Goal: Task Accomplishment & Management: Use online tool/utility

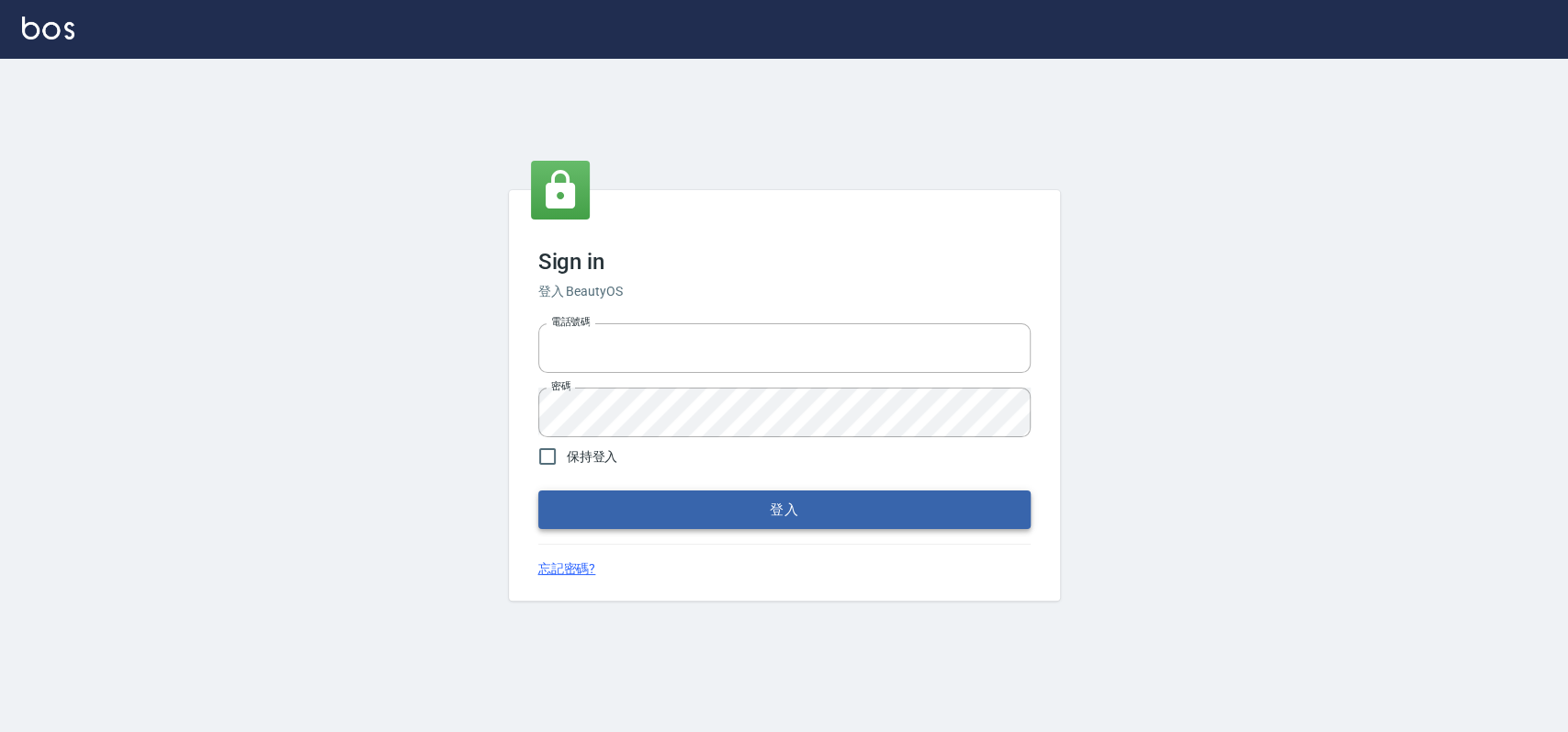
type input "033323173"
click at [690, 516] on button "登入" at bounding box center [784, 510] width 492 height 39
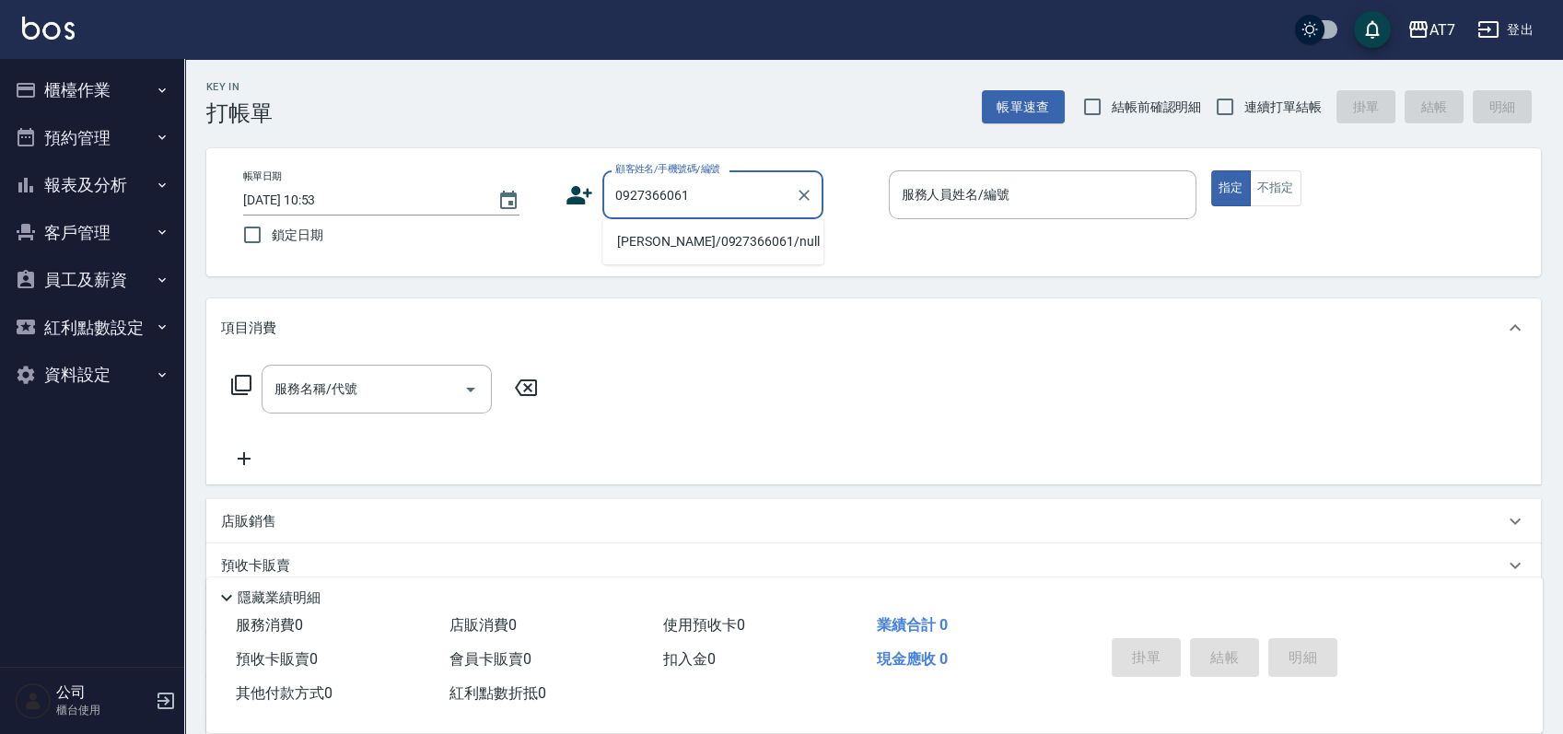
type input "[PERSON_NAME]/0927366061/null"
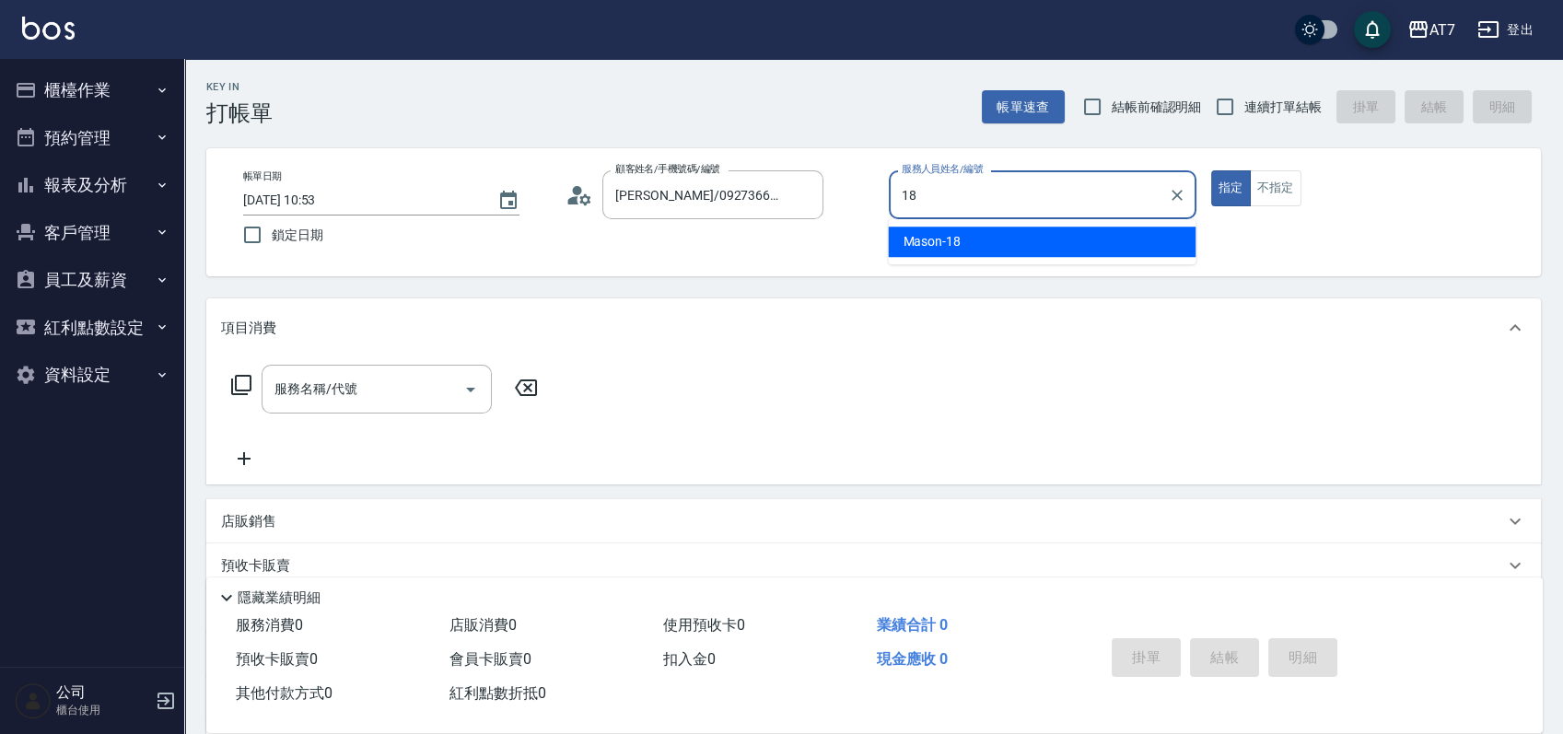
type input "Mason-18"
type button "true"
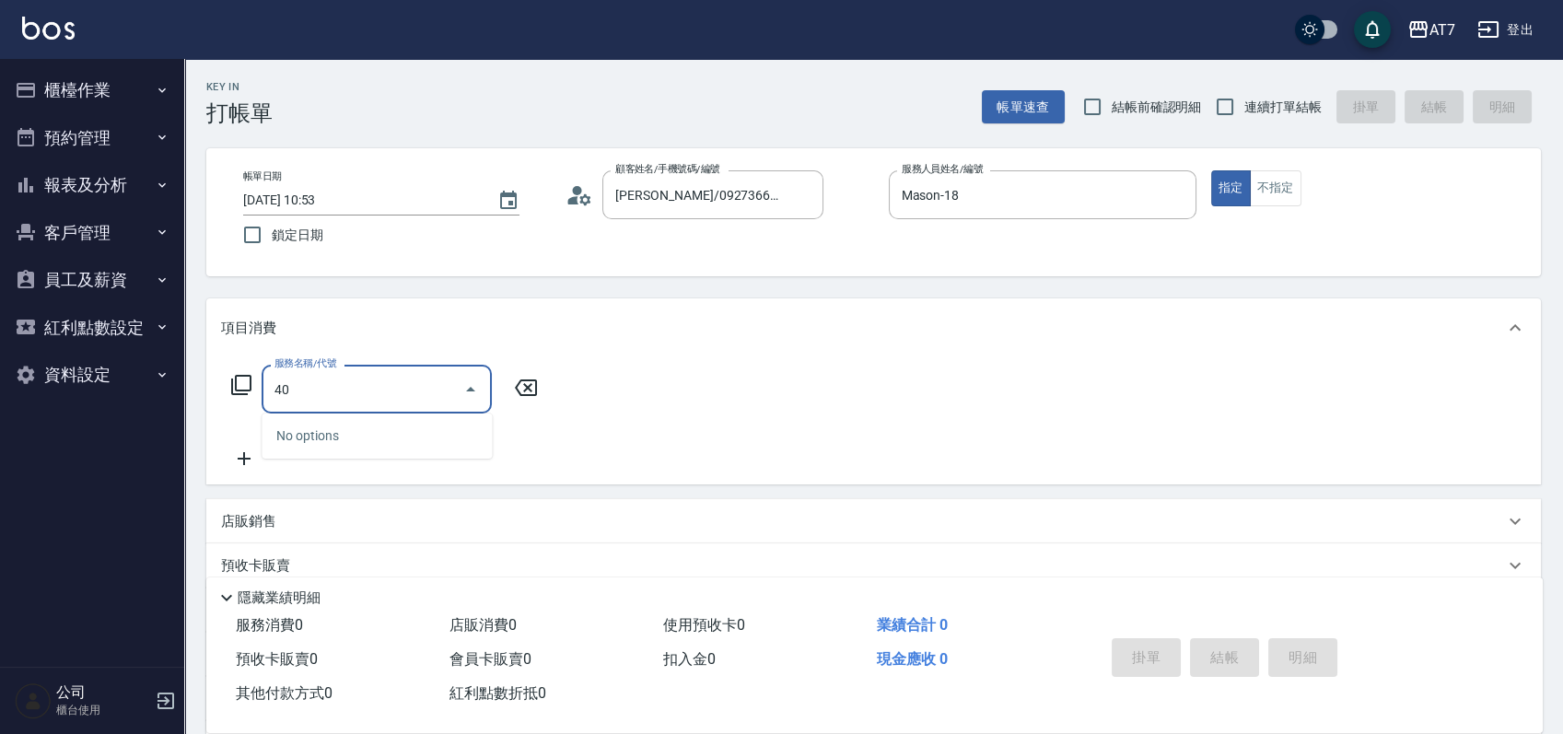
type input "401"
type input "150"
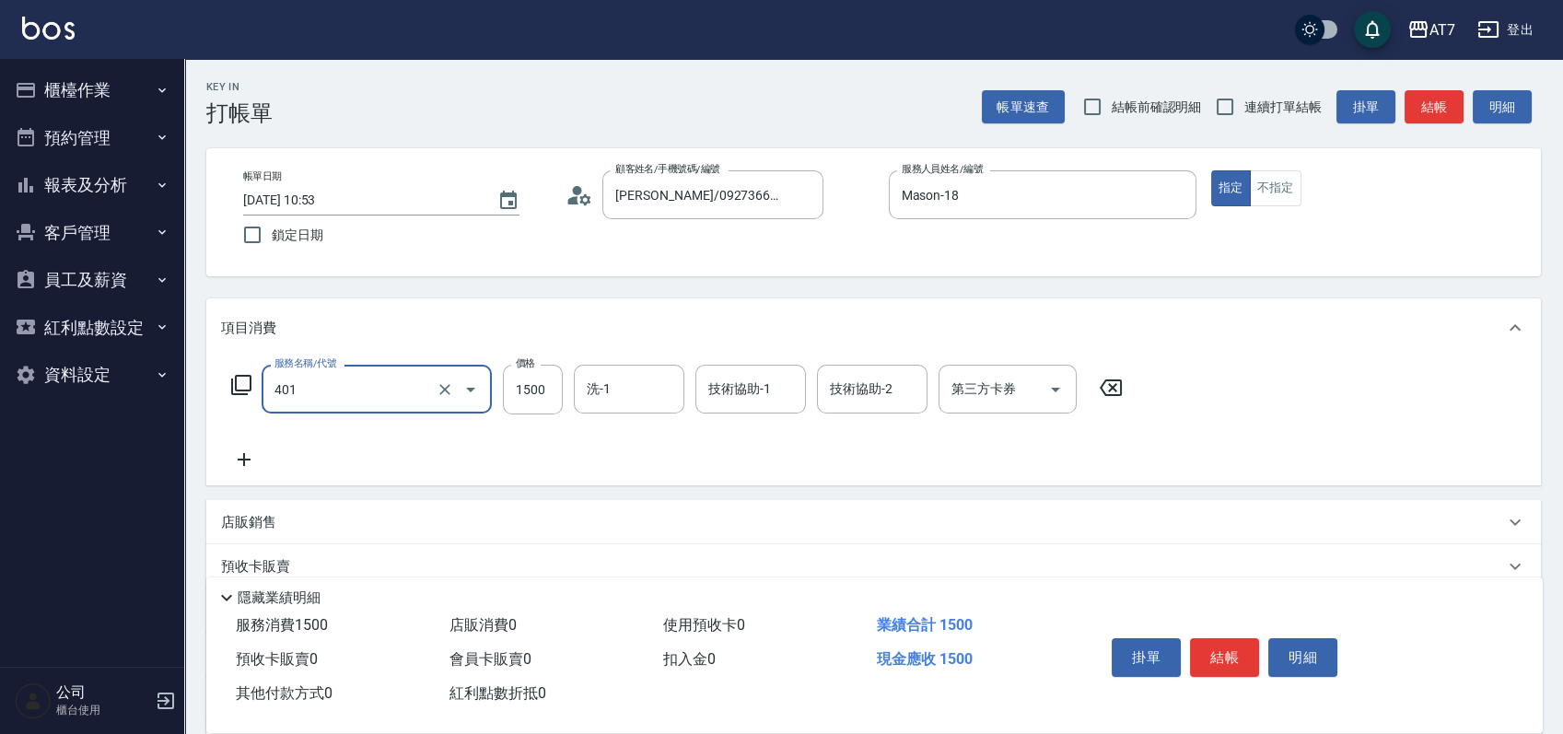
type input "染髮(互助)(401)"
type input "0"
type input "199"
type input "10"
type input "1999"
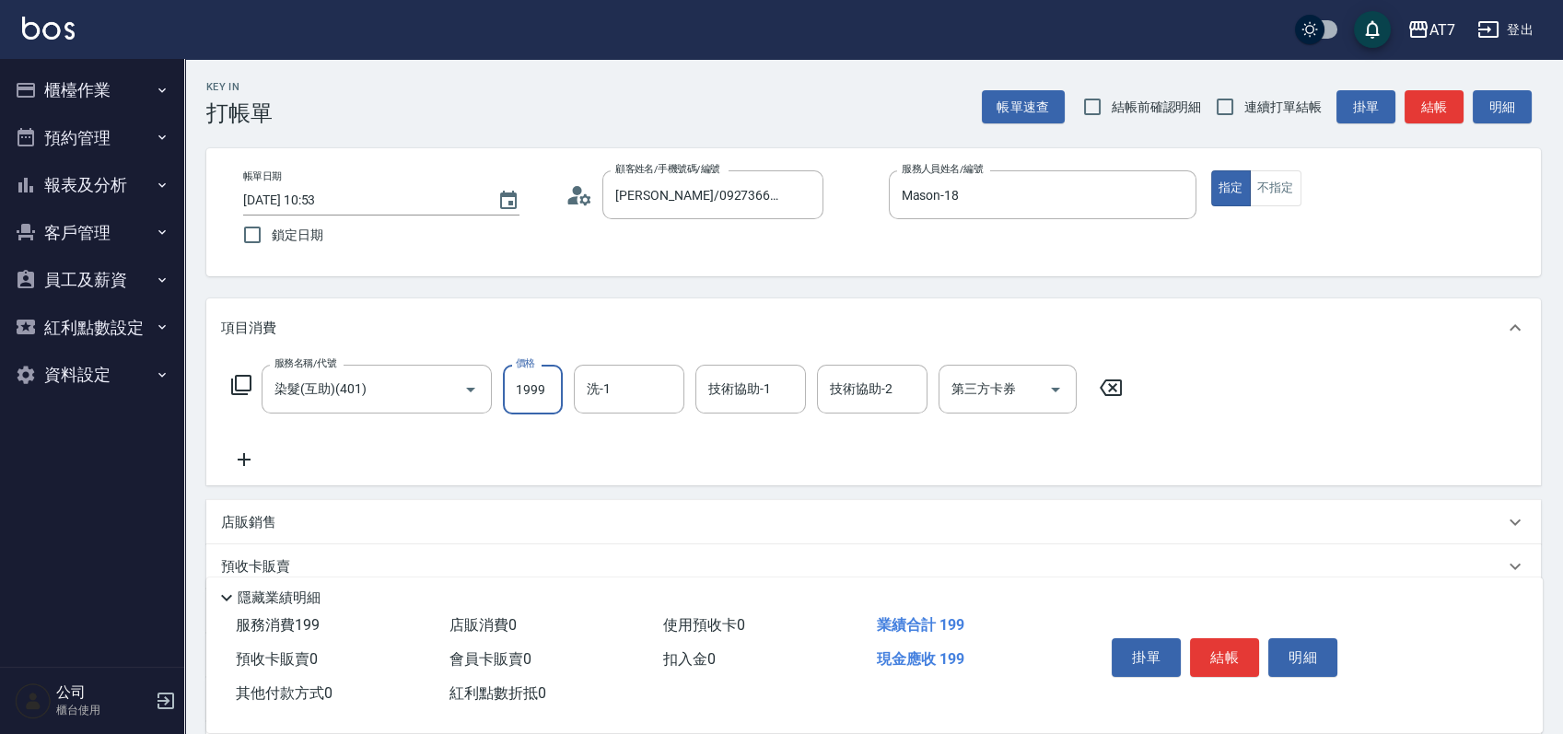
type input "190"
type input "1999"
type input "[PERSON_NAME]-38"
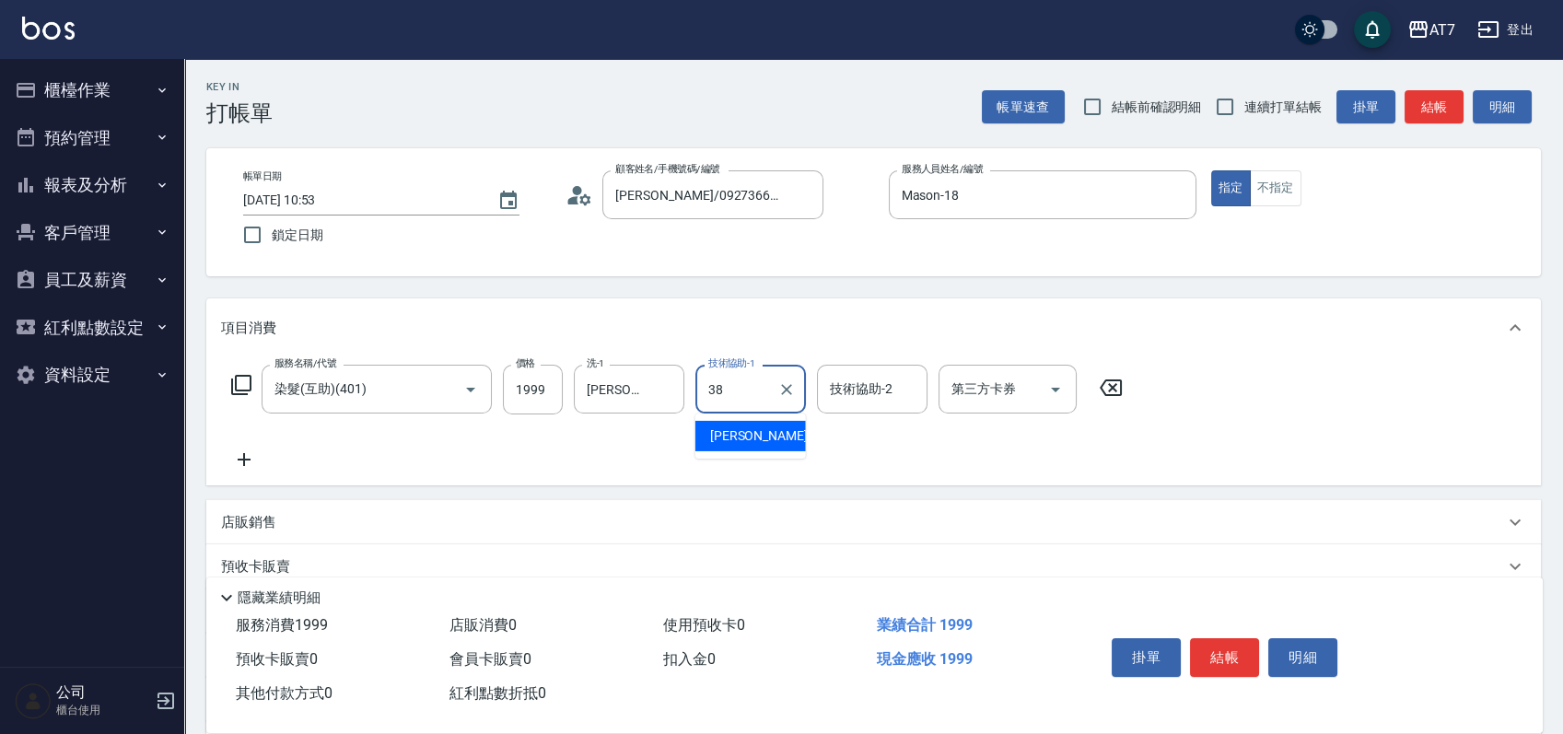
type input "[PERSON_NAME]-38"
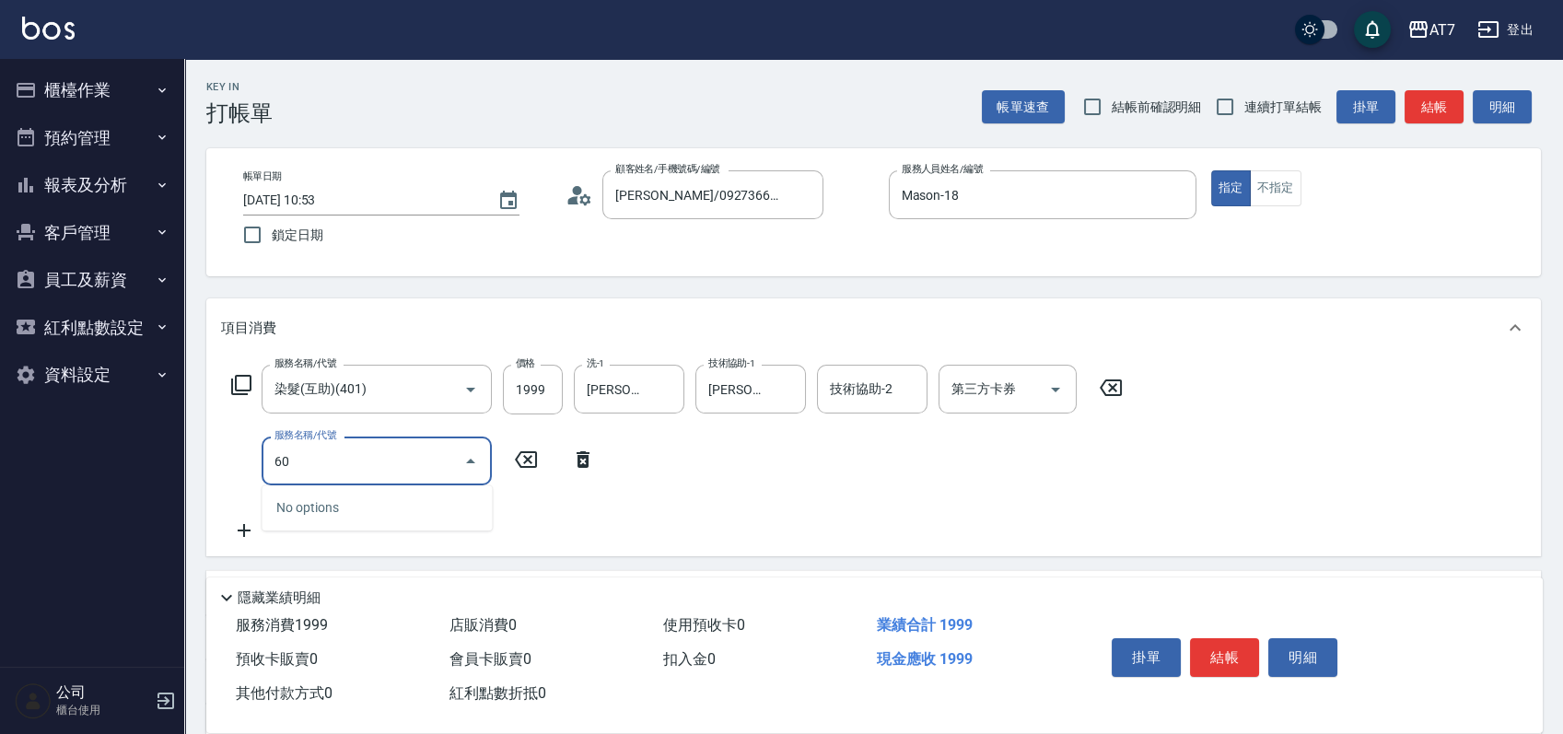
type input "609"
type input "440"
type input "鉑金護髮M（自領(609)"
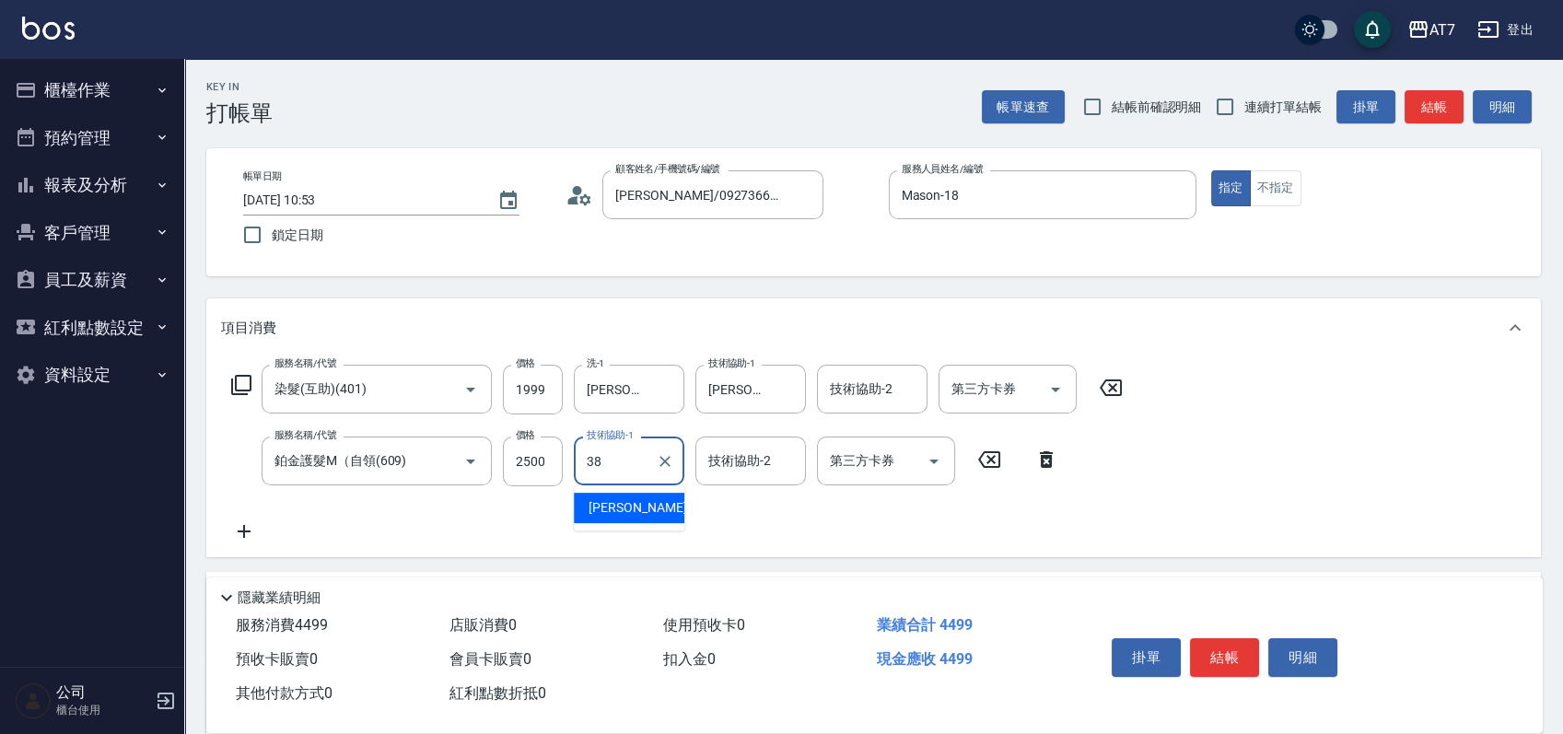
type input "[PERSON_NAME]-38"
click at [1213, 659] on button "結帳" at bounding box center [1224, 657] width 69 height 39
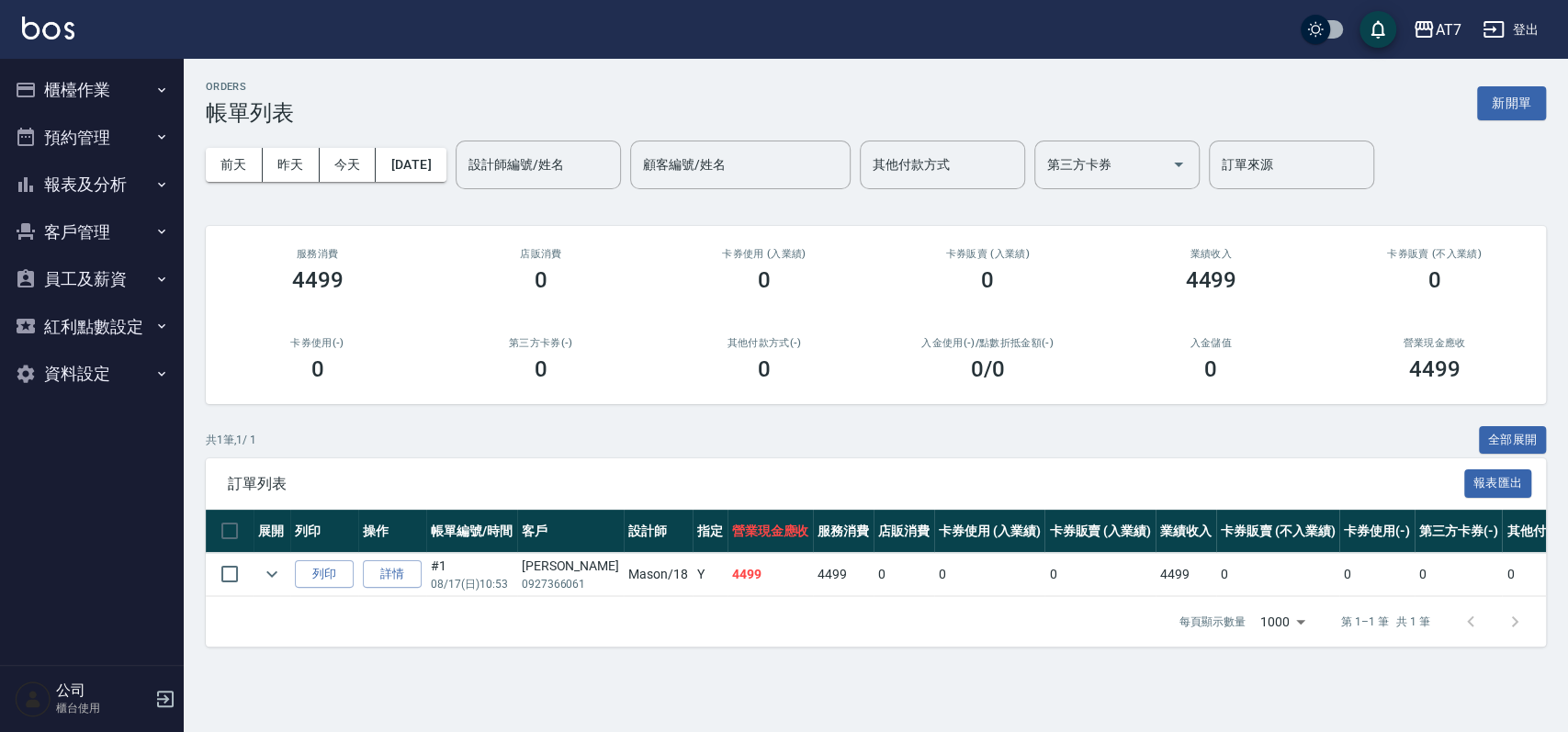
click at [98, 92] on button "櫃檯作業" at bounding box center [92, 90] width 169 height 48
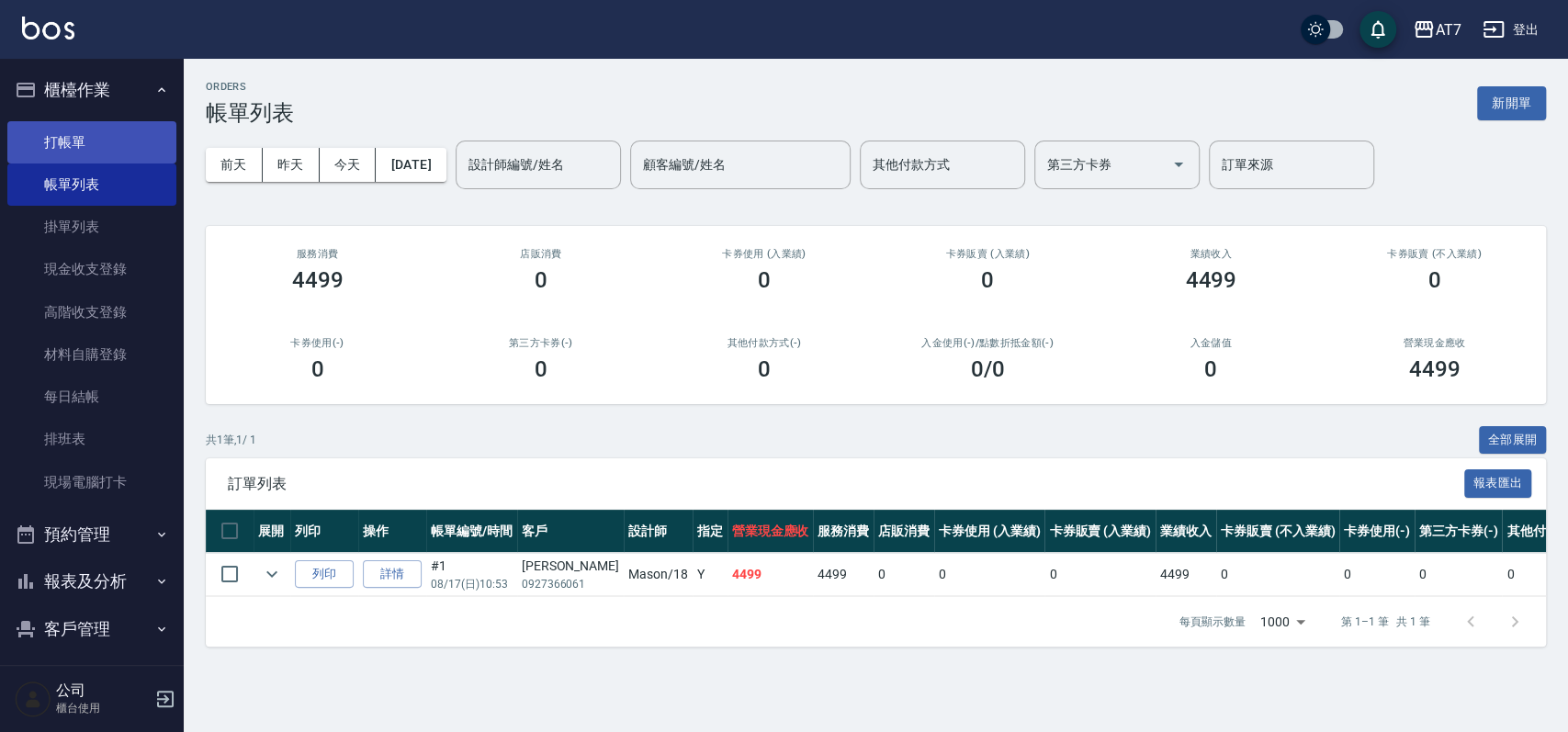
click at [89, 145] on link "打帳單" at bounding box center [92, 143] width 169 height 42
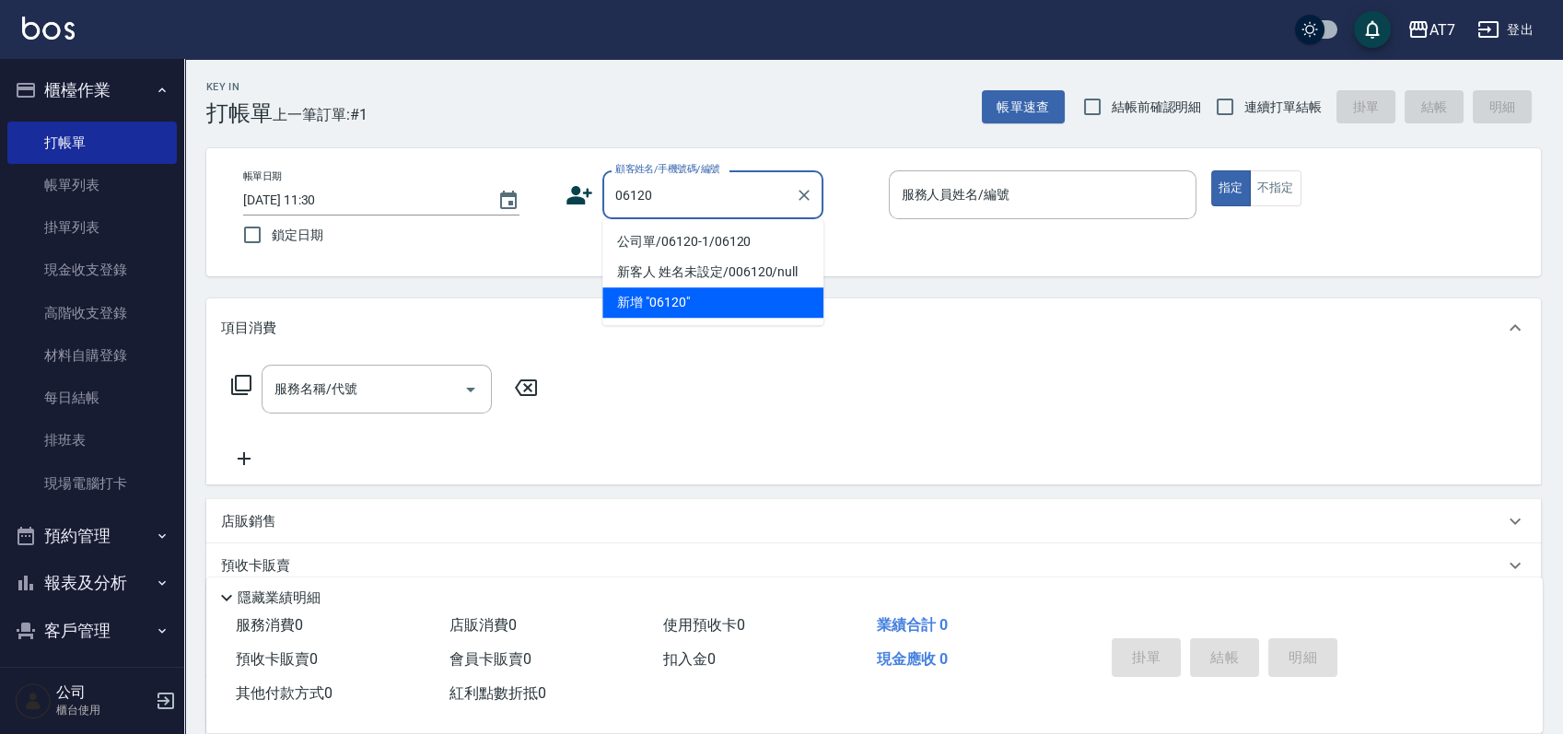
type input "公司單/06120-1/06120"
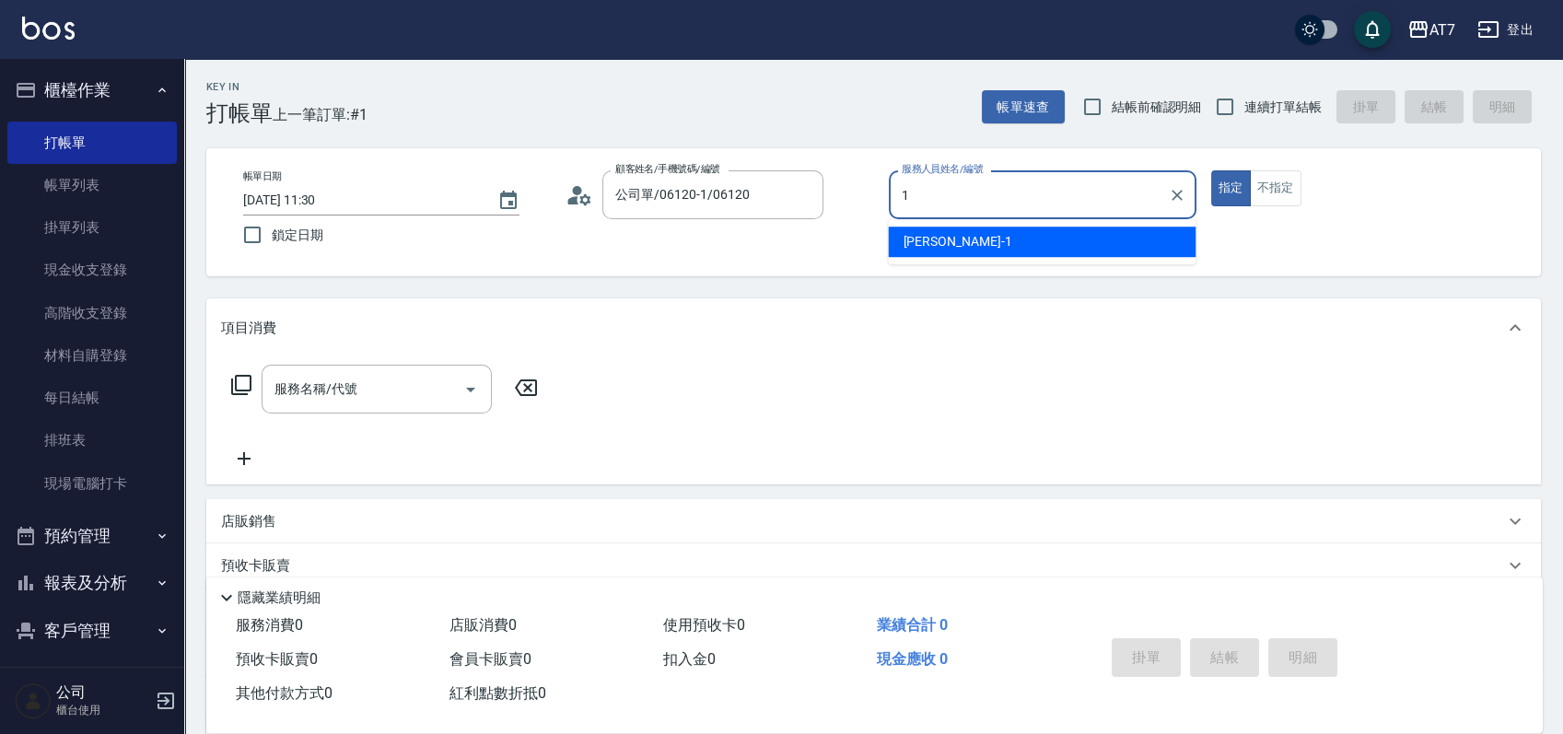
type input "[PERSON_NAME]-1"
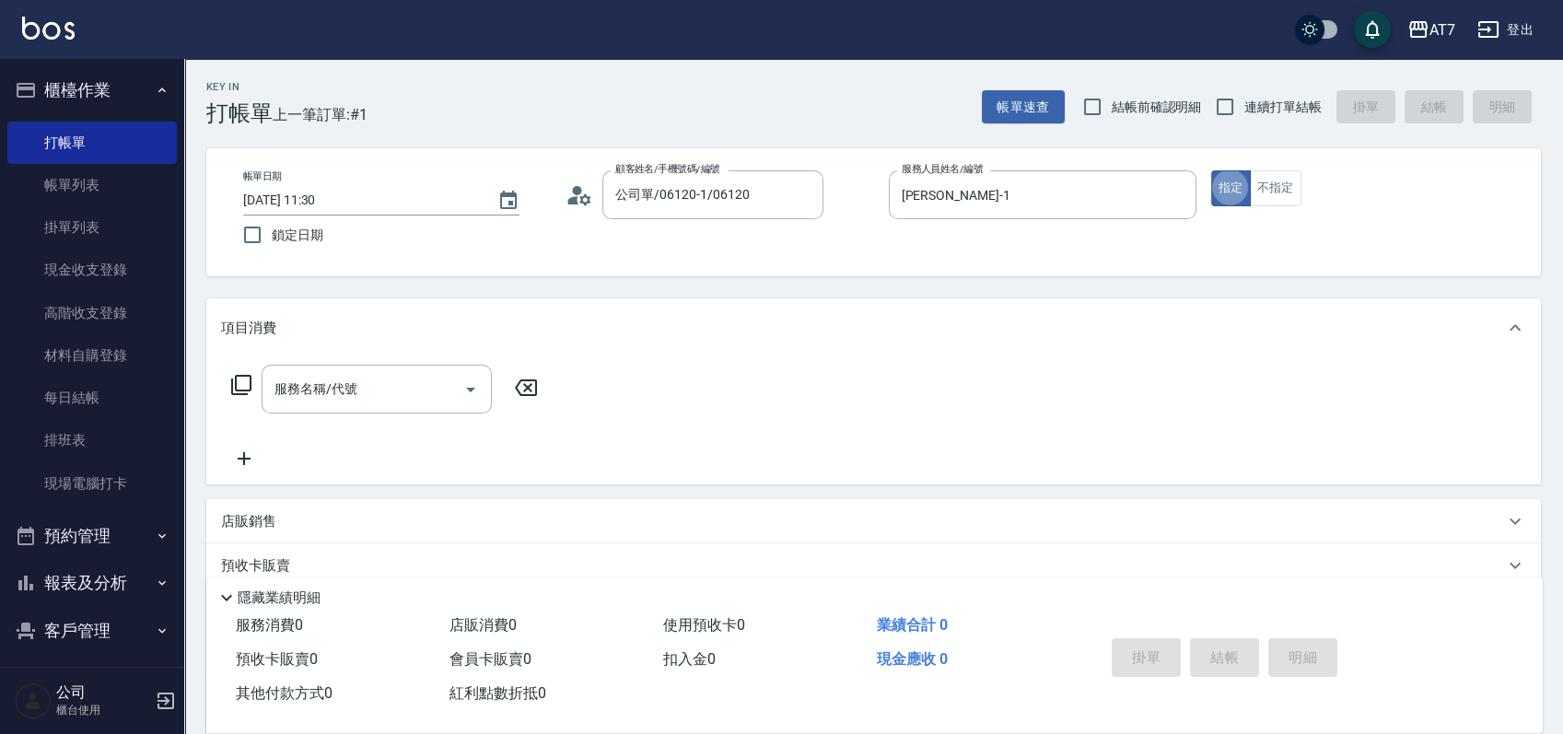
type button "true"
type input "302"
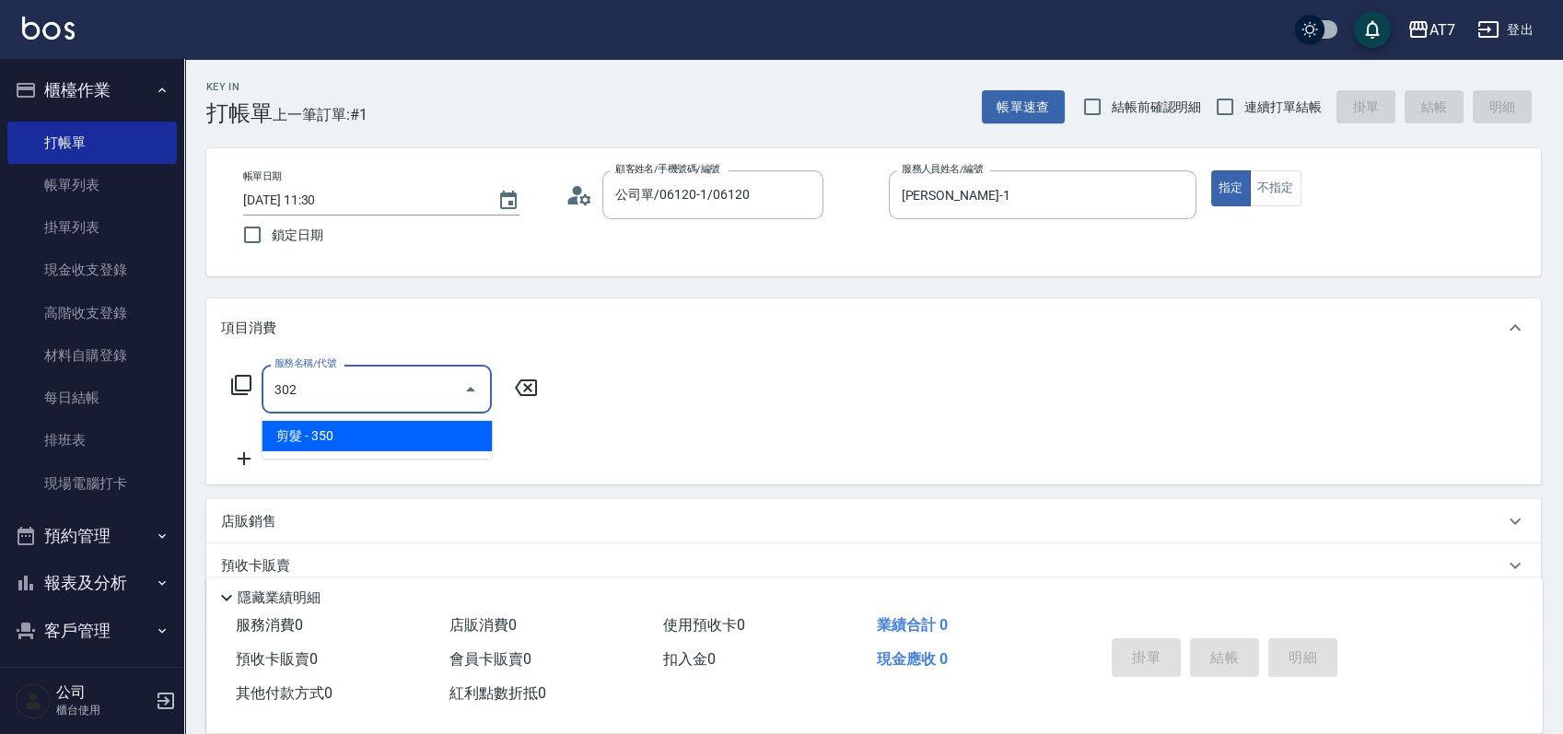
type input "30"
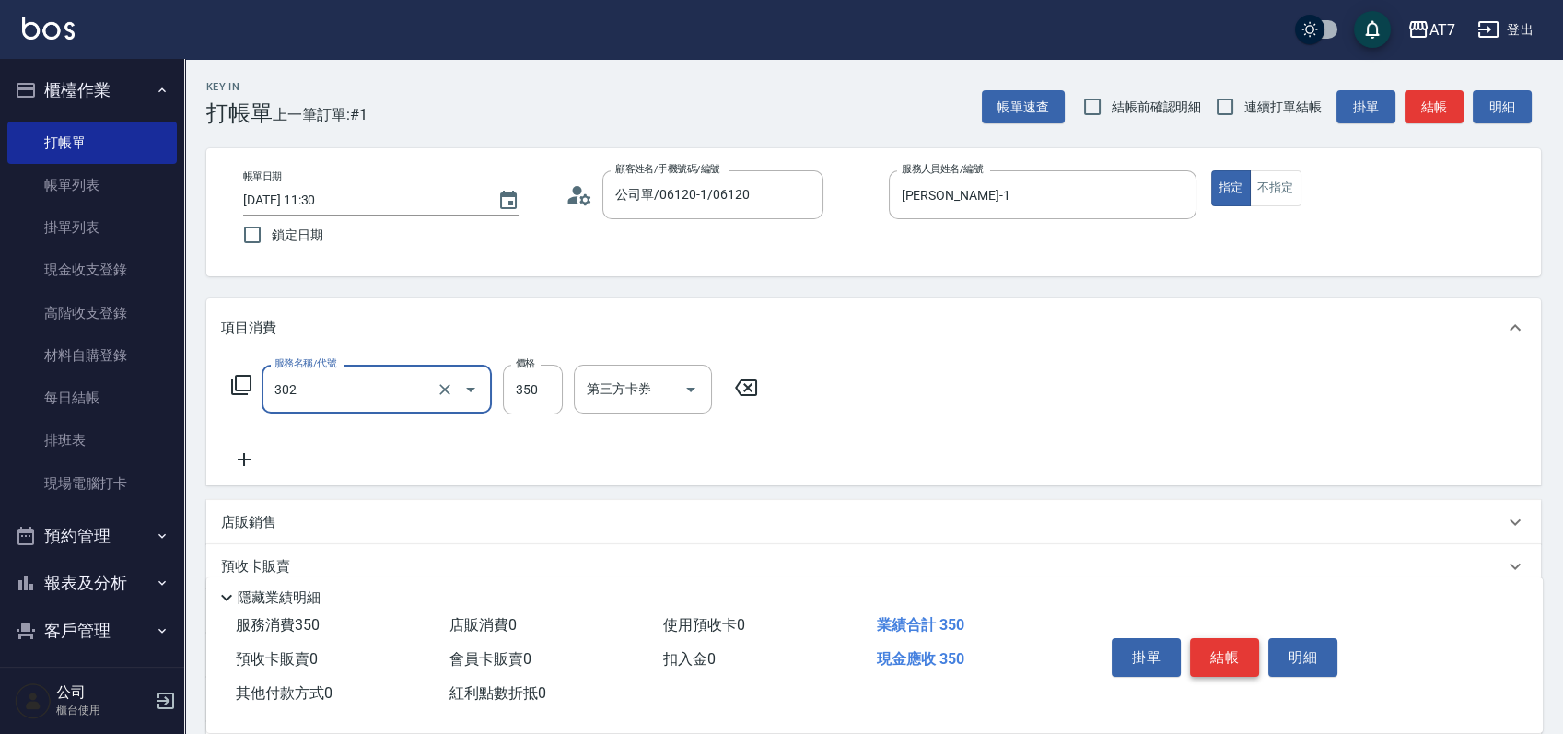
type input "剪髮(302)"
click at [1224, 650] on button "結帳" at bounding box center [1224, 657] width 69 height 39
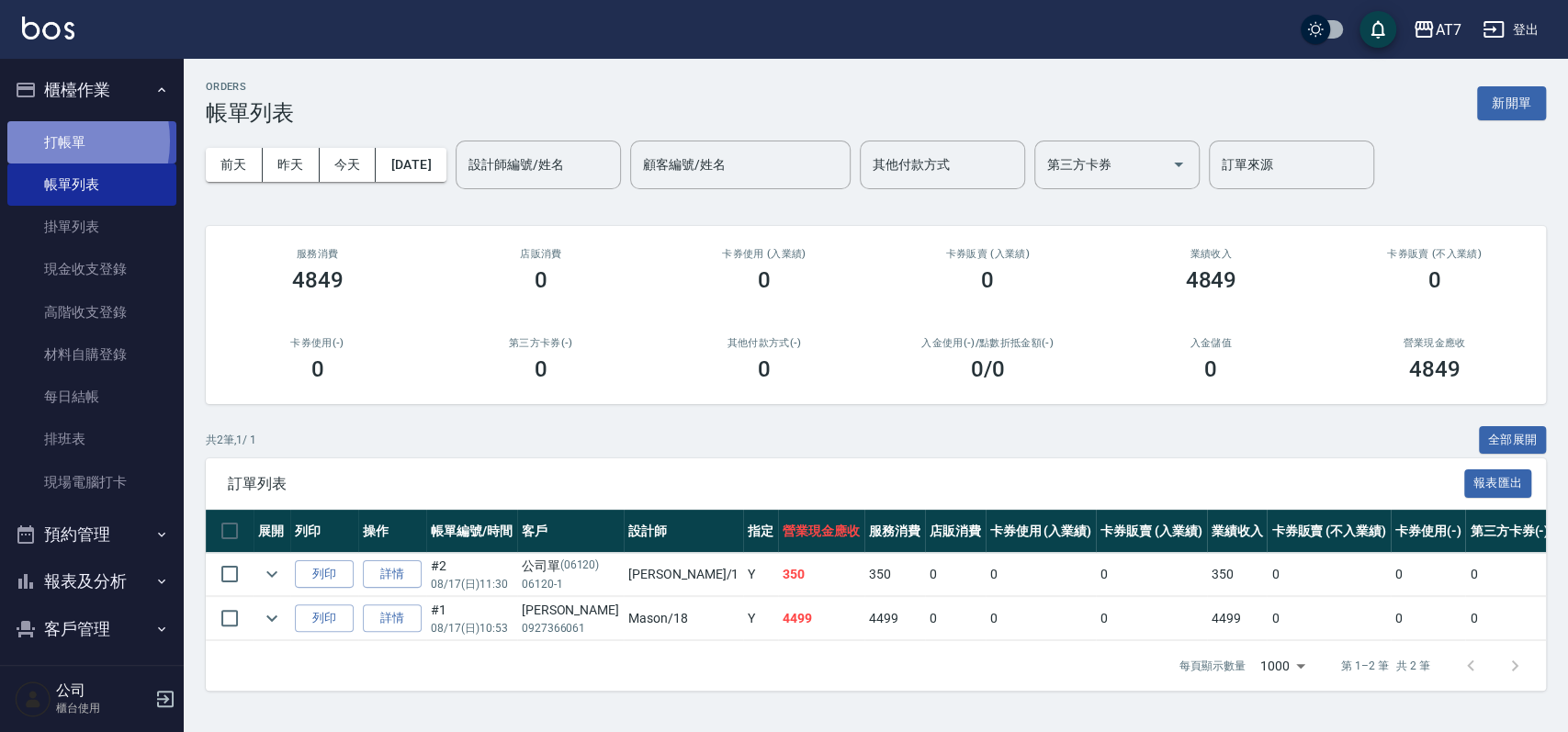
click at [49, 141] on link "打帳單" at bounding box center [92, 143] width 169 height 42
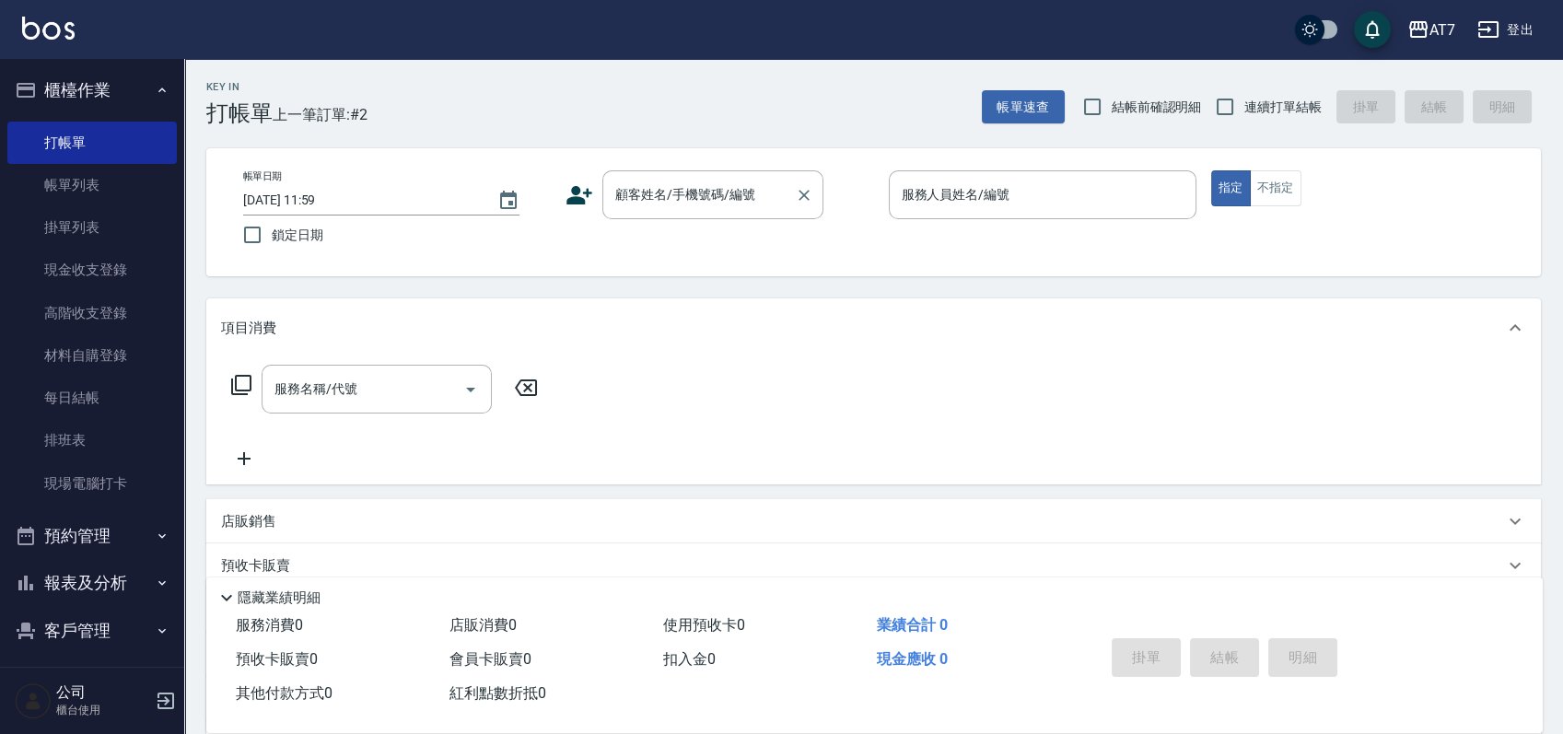
click at [712, 201] on div "顧客姓名/手機號碼/編號 顧客姓名/手機號碼/編號" at bounding box center [713, 194] width 221 height 49
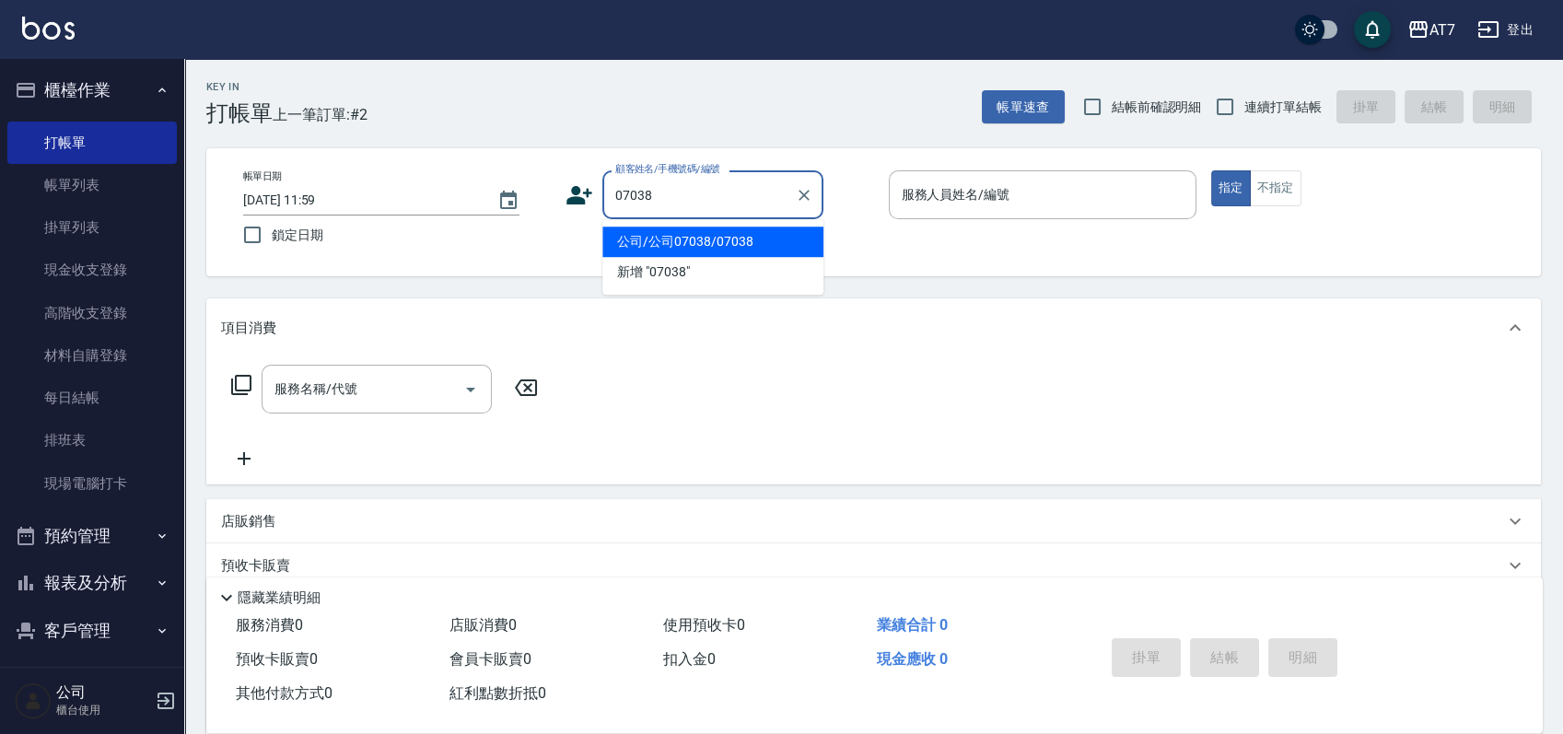
type input "公司/公司07038/07038"
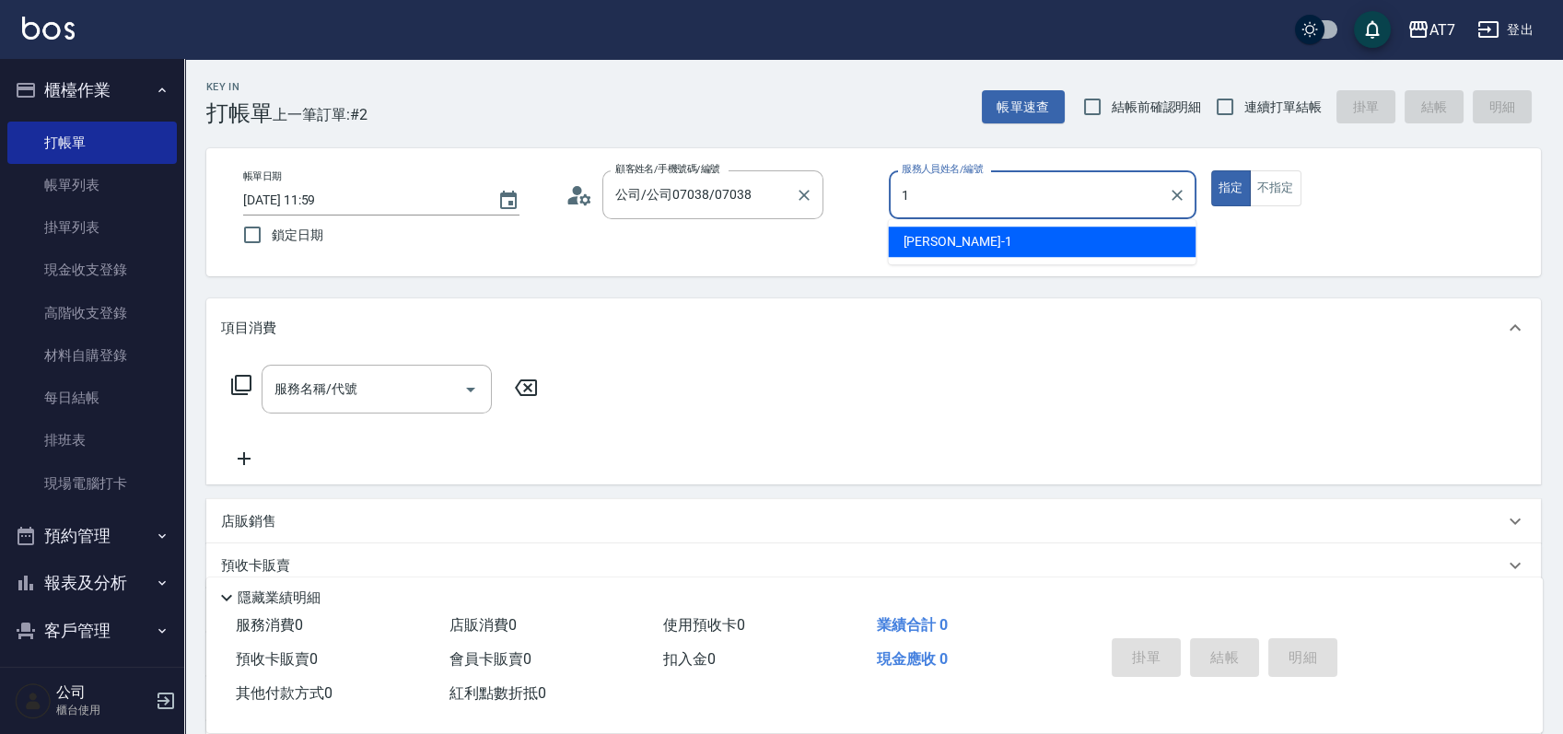
type input "[PERSON_NAME]-1"
type button "true"
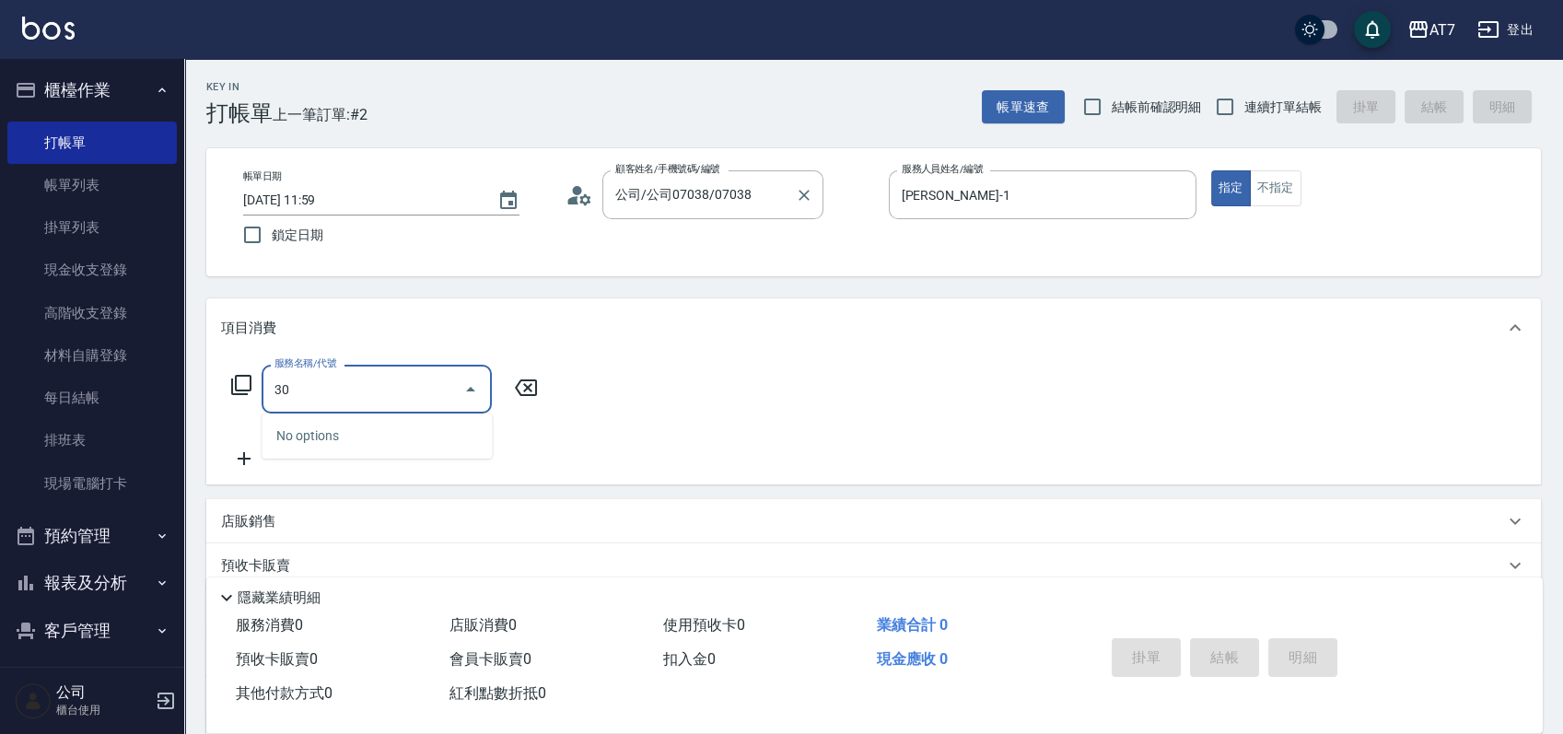
type input "301"
type input "30"
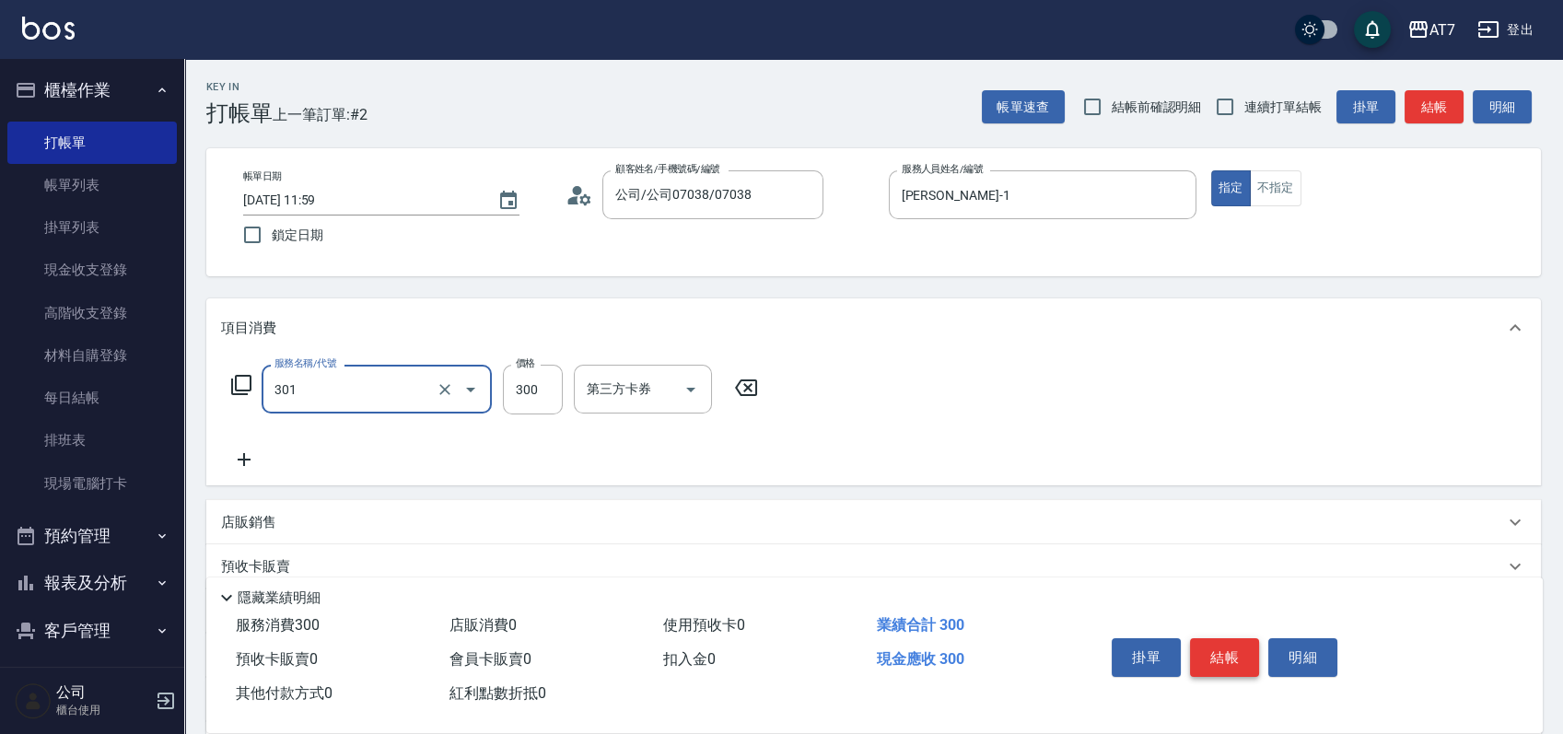
type input "學生剪髮(301)"
click at [1210, 652] on button "結帳" at bounding box center [1224, 657] width 69 height 39
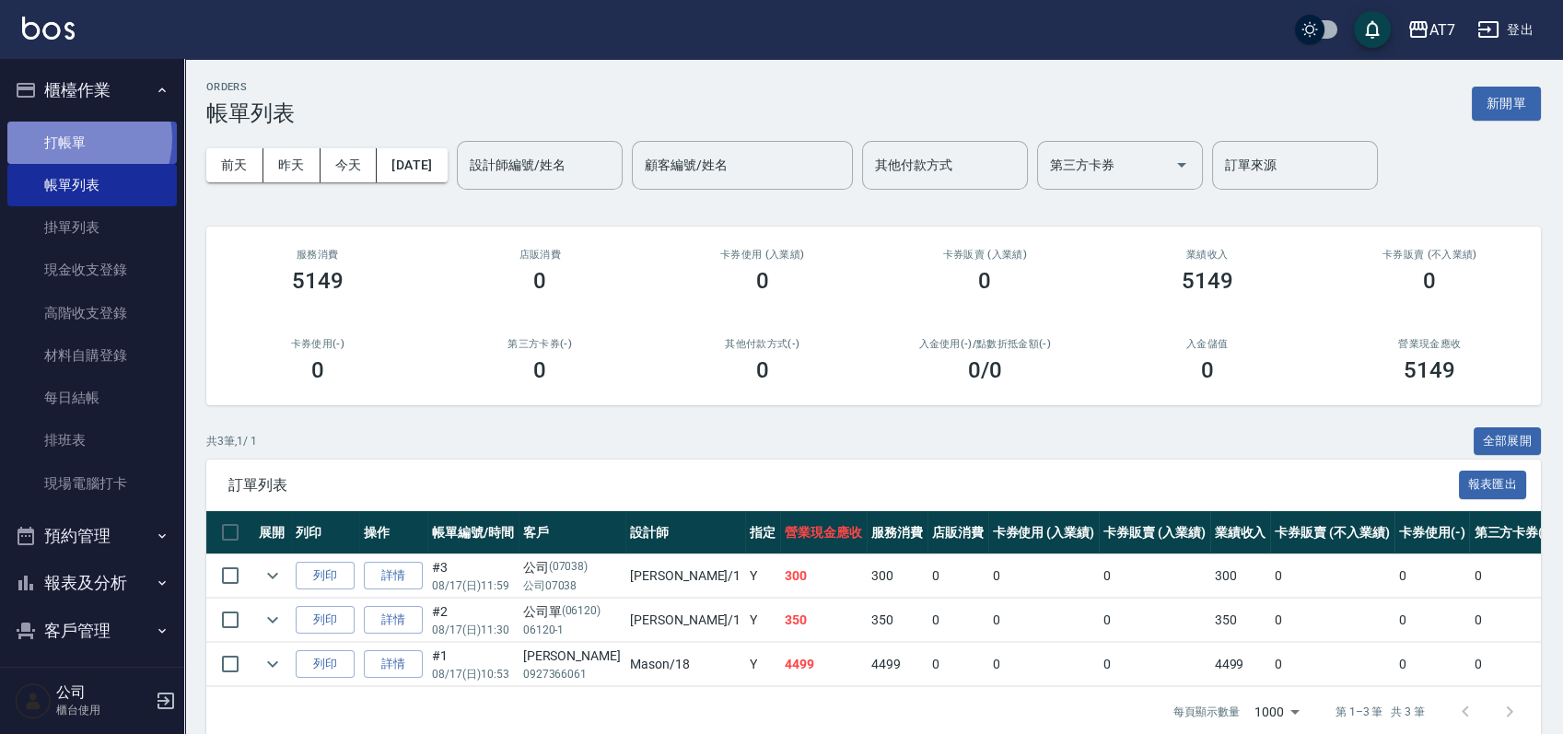
click at [74, 138] on link "打帳單" at bounding box center [92, 143] width 170 height 42
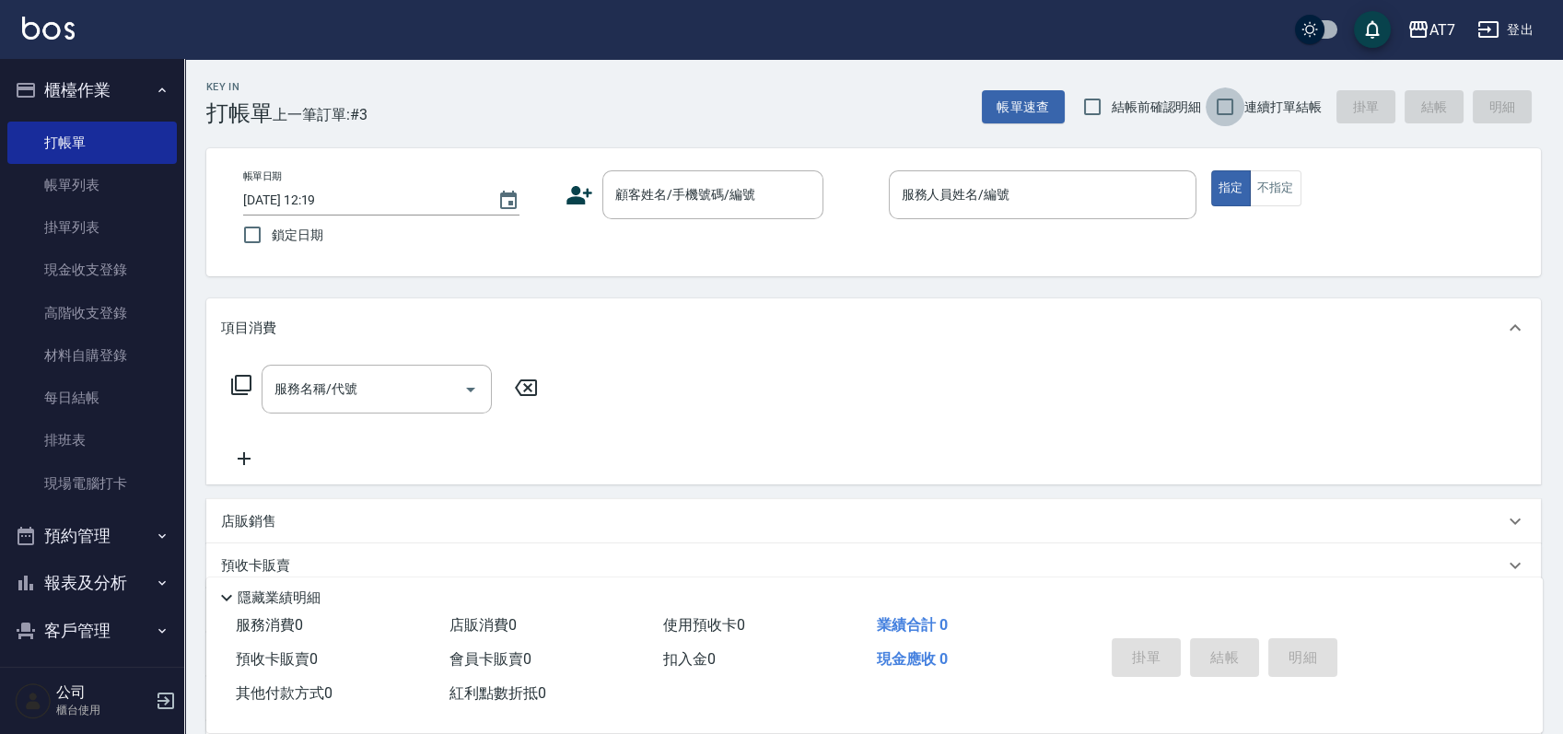
click at [1223, 107] on input "連續打單結帳" at bounding box center [1225, 107] width 39 height 39
checkbox input "true"
click at [727, 201] on input "顧客姓名/手機號碼/編號" at bounding box center [699, 195] width 177 height 32
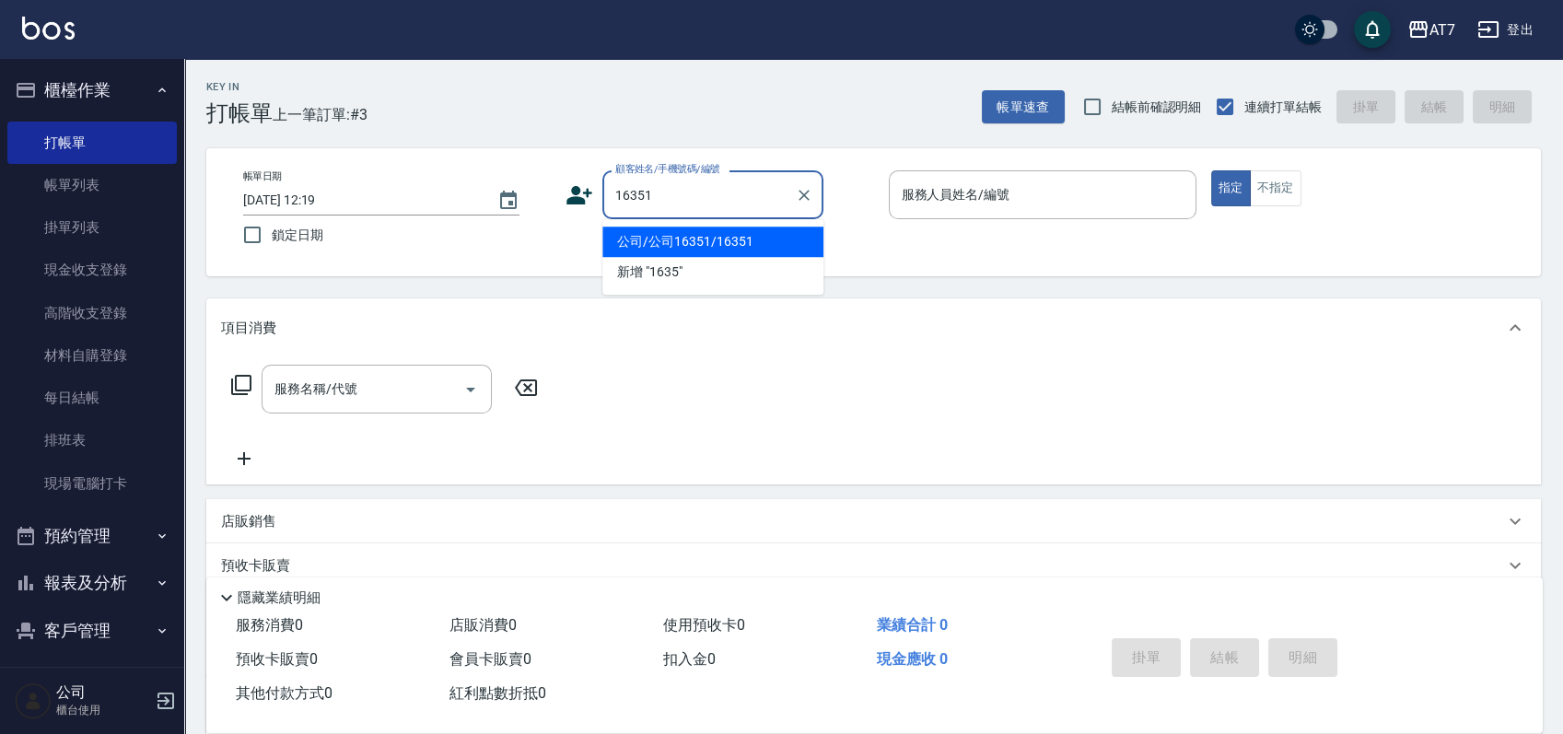
type input "公司/公司16351/16351"
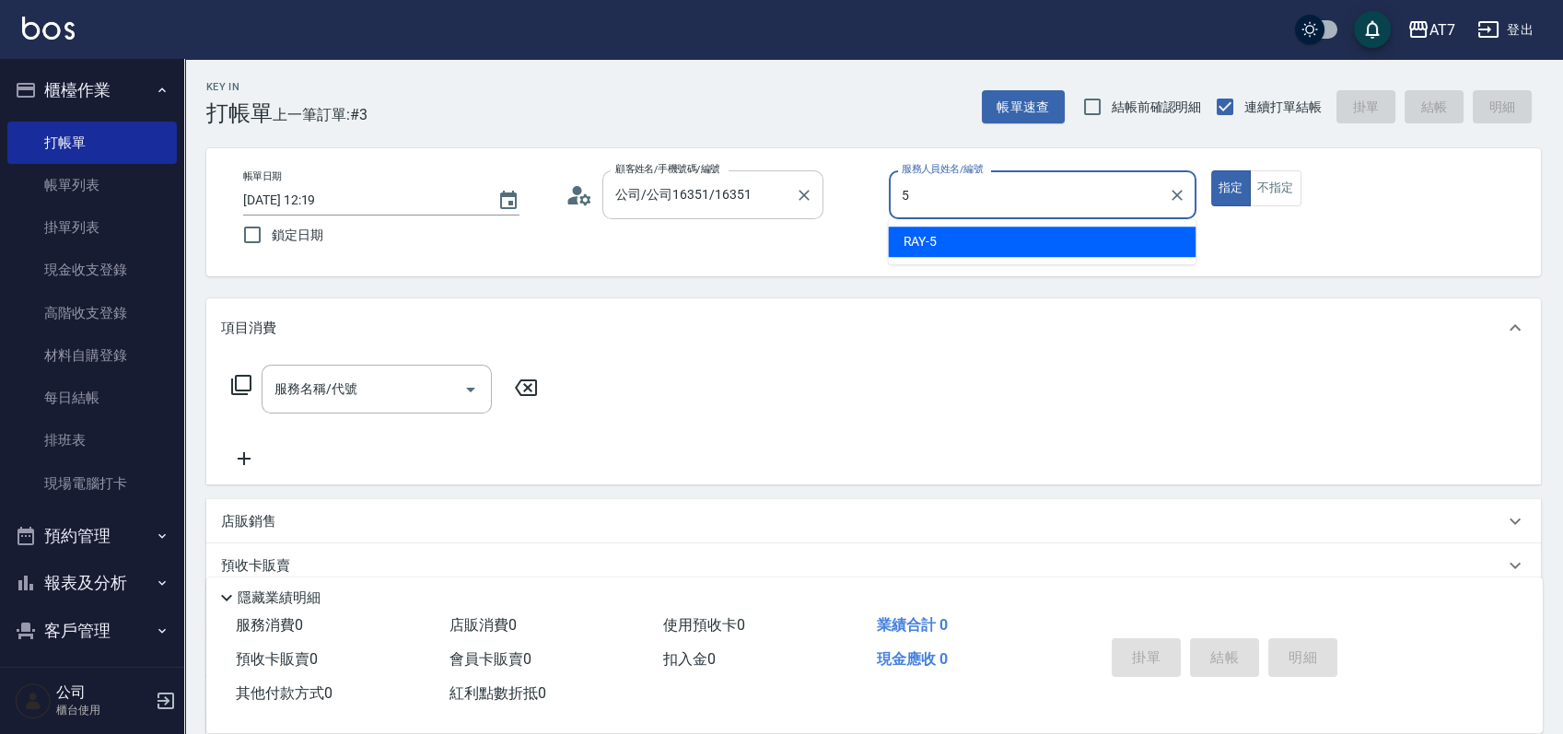
type input "[PERSON_NAME] -5"
type button "true"
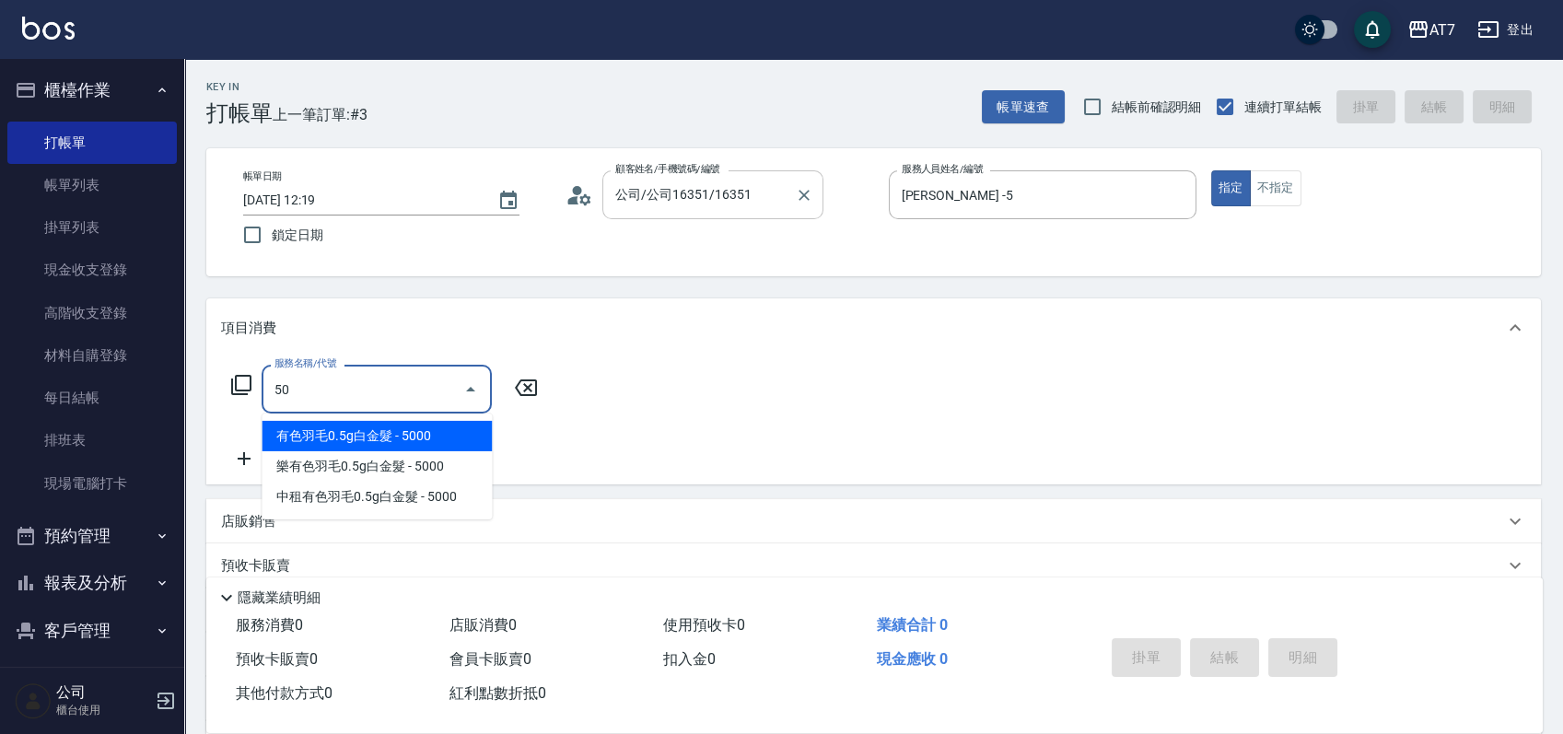
type input "500"
type input "30"
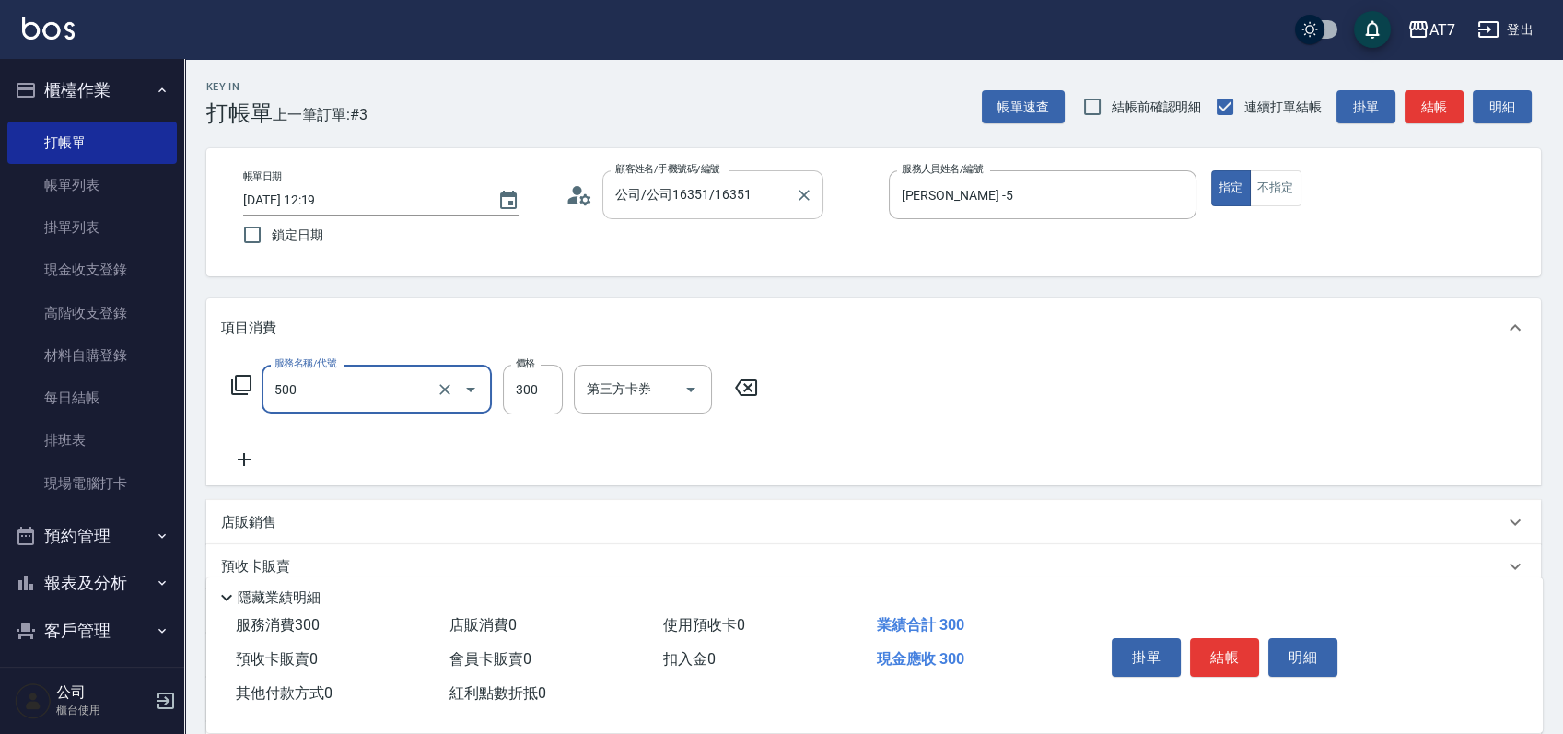
type input "洗髮(500)"
type input "2"
type input "0"
type input "25"
type input "20"
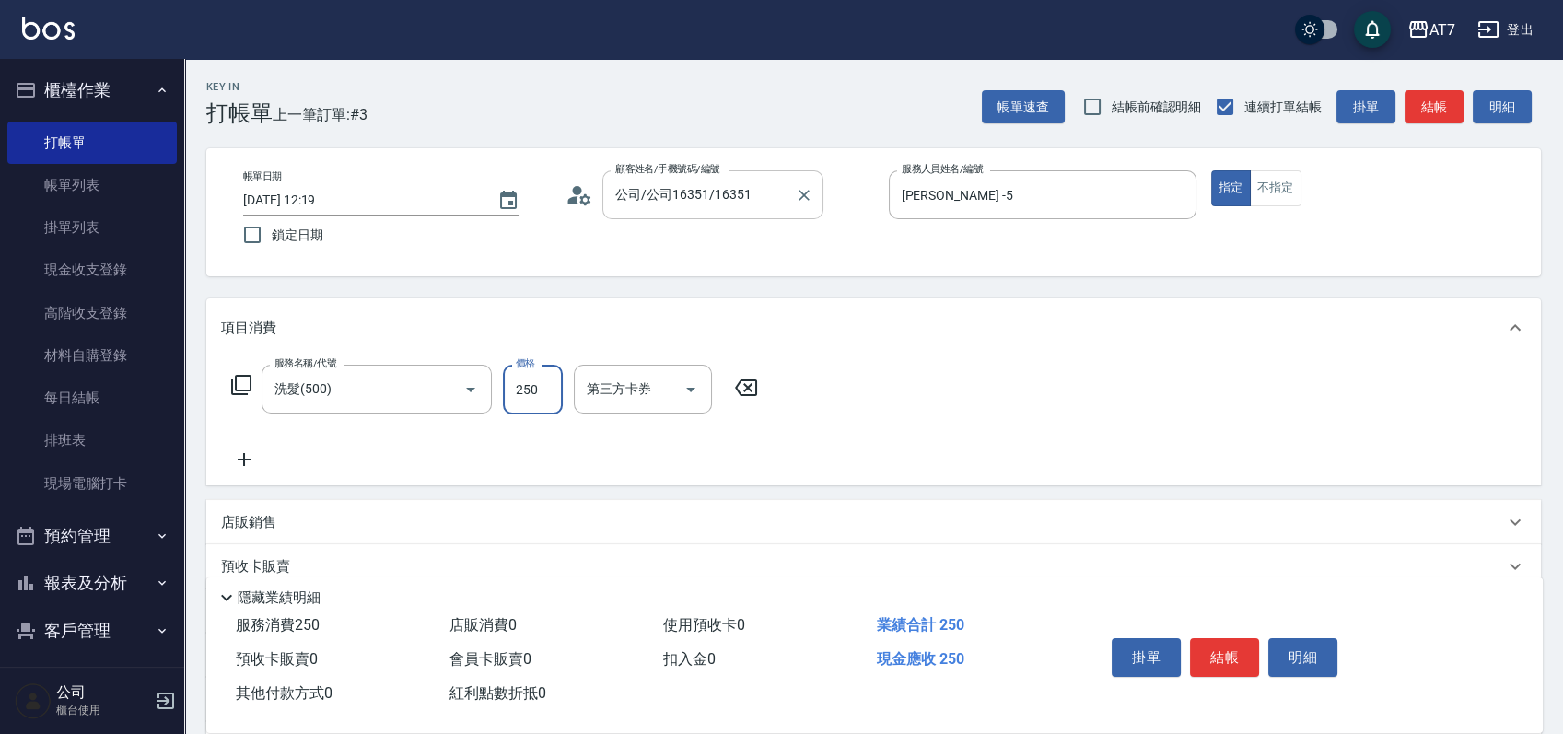
type input "250"
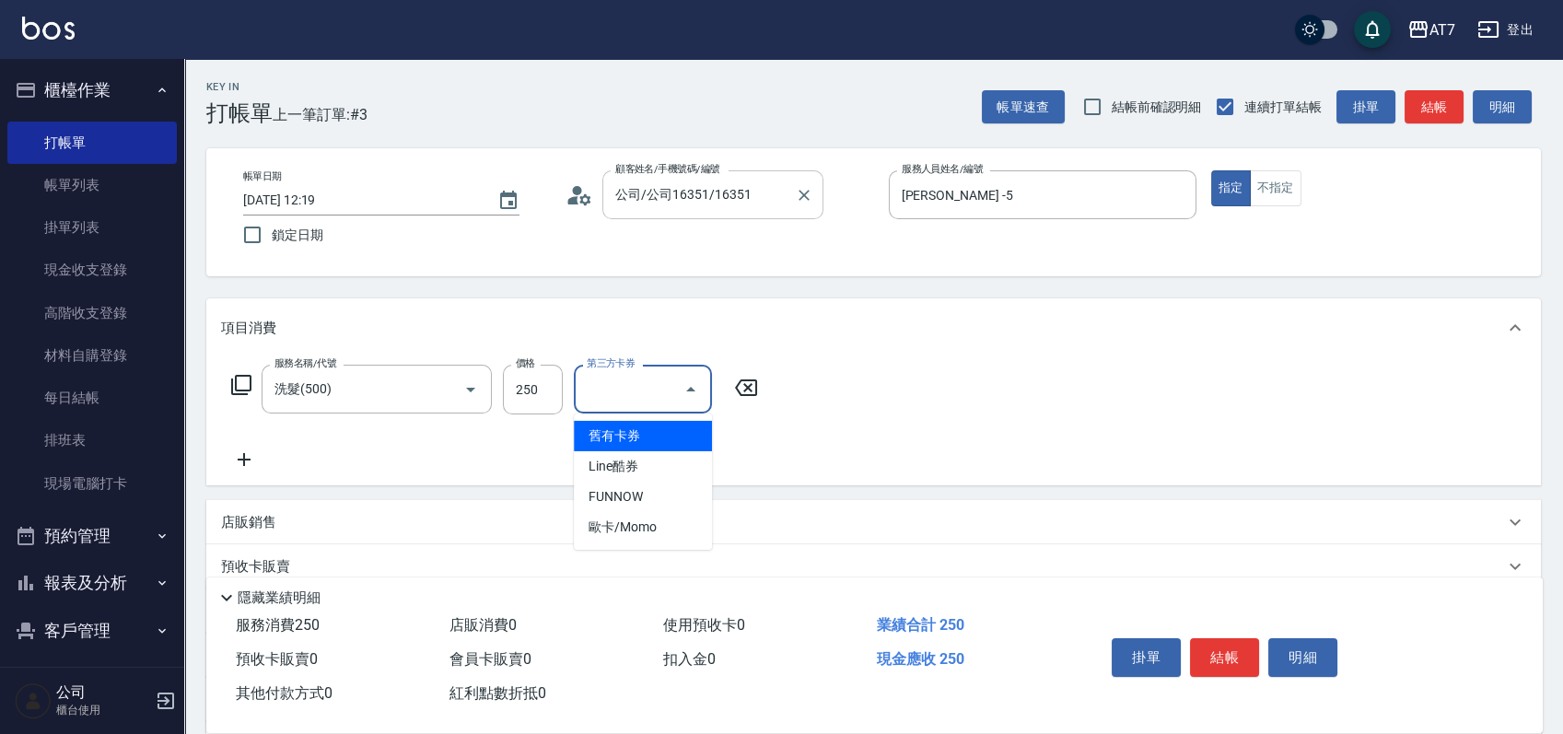
type input "舊有卡券"
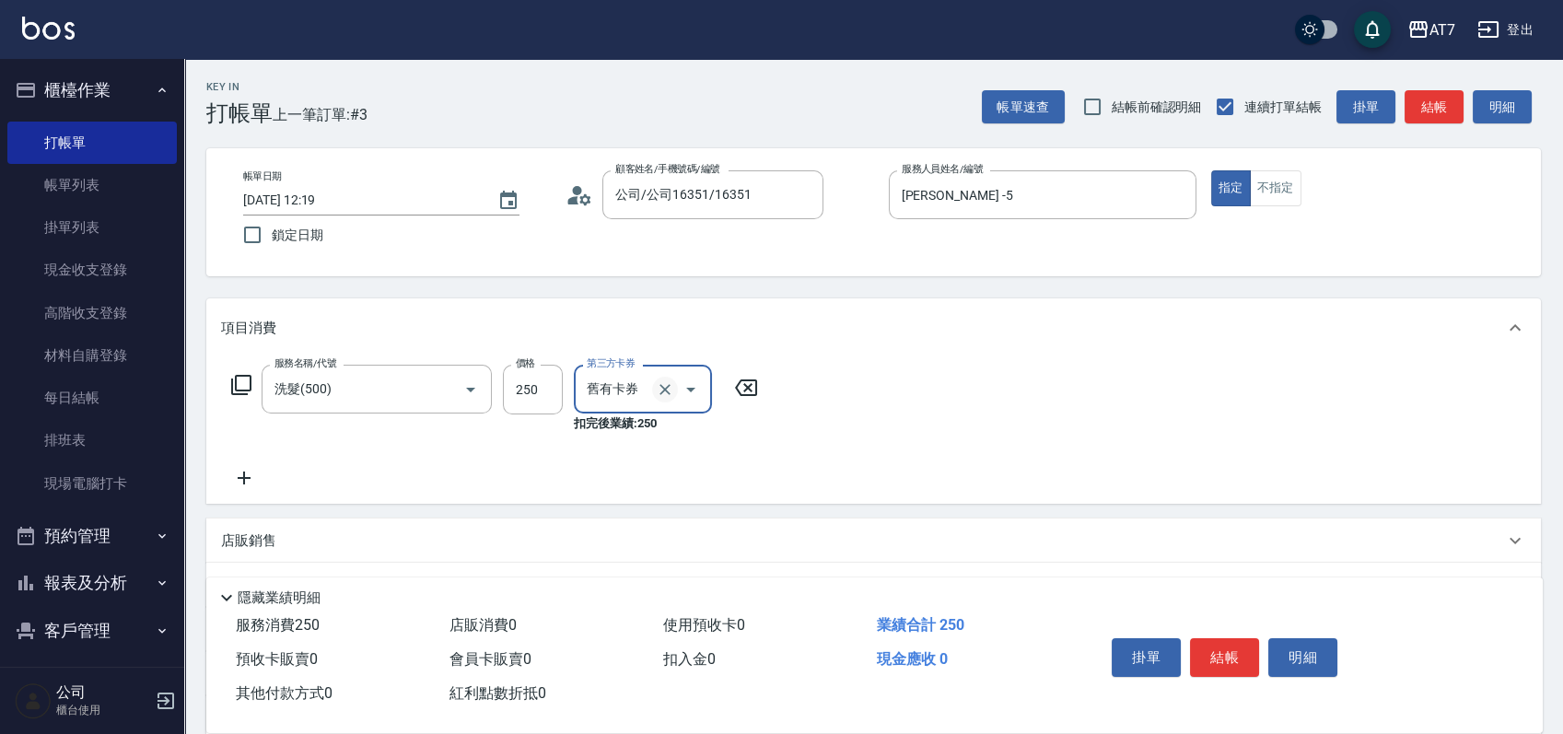
click at [668, 395] on icon "Clear" at bounding box center [665, 390] width 18 height 18
type input "20"
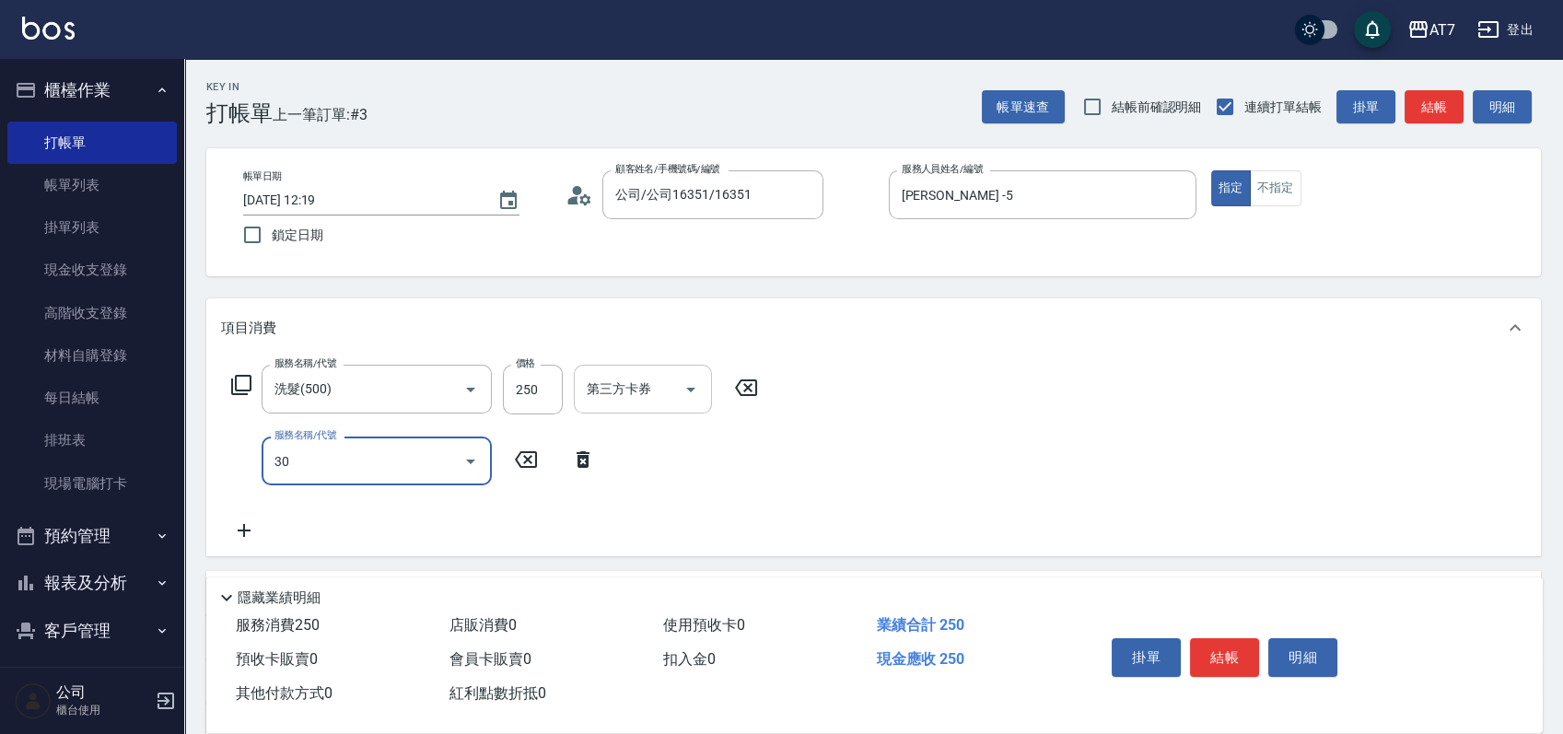
type input "302"
type input "60"
type input "剪髮(302)"
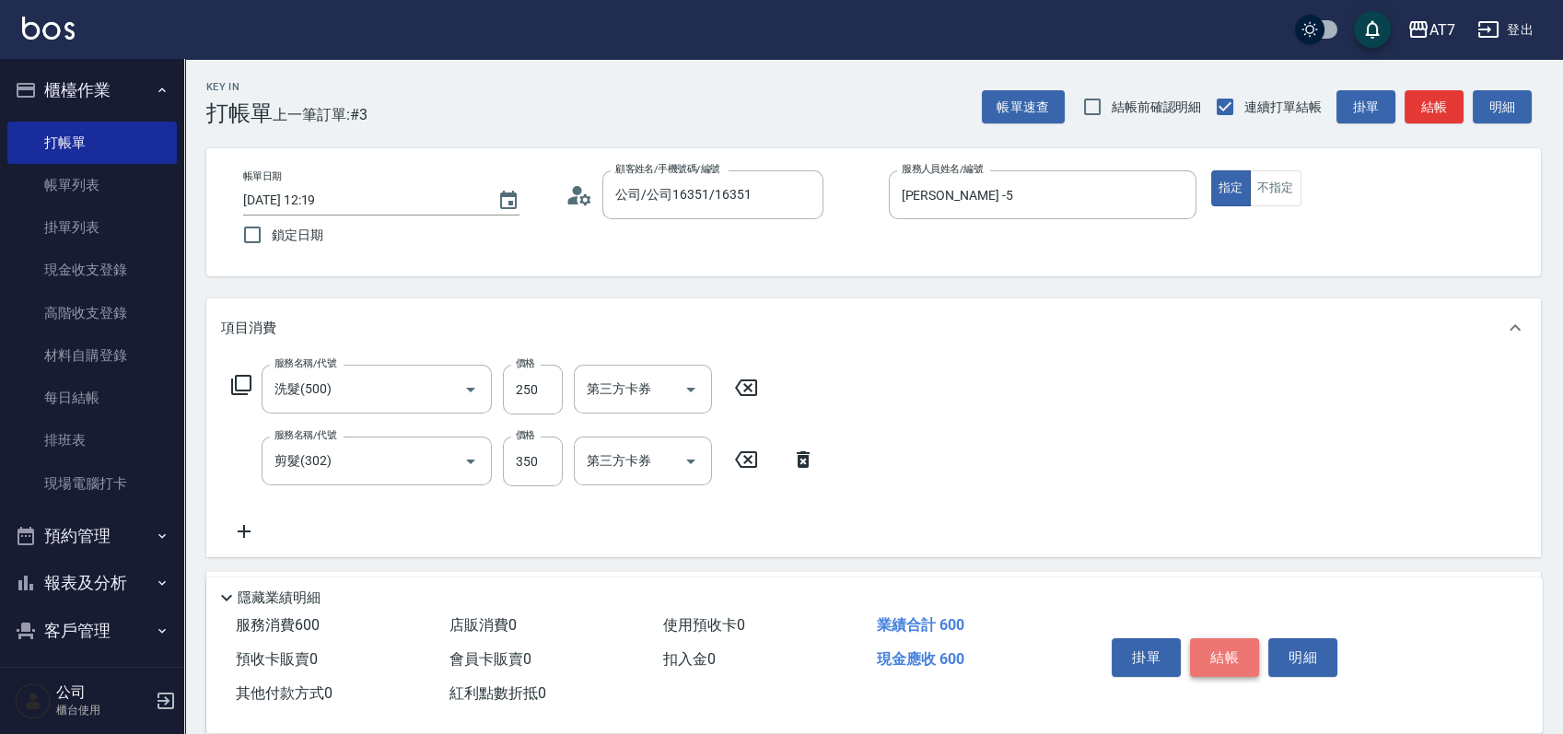
click at [1221, 638] on button "結帳" at bounding box center [1224, 657] width 69 height 39
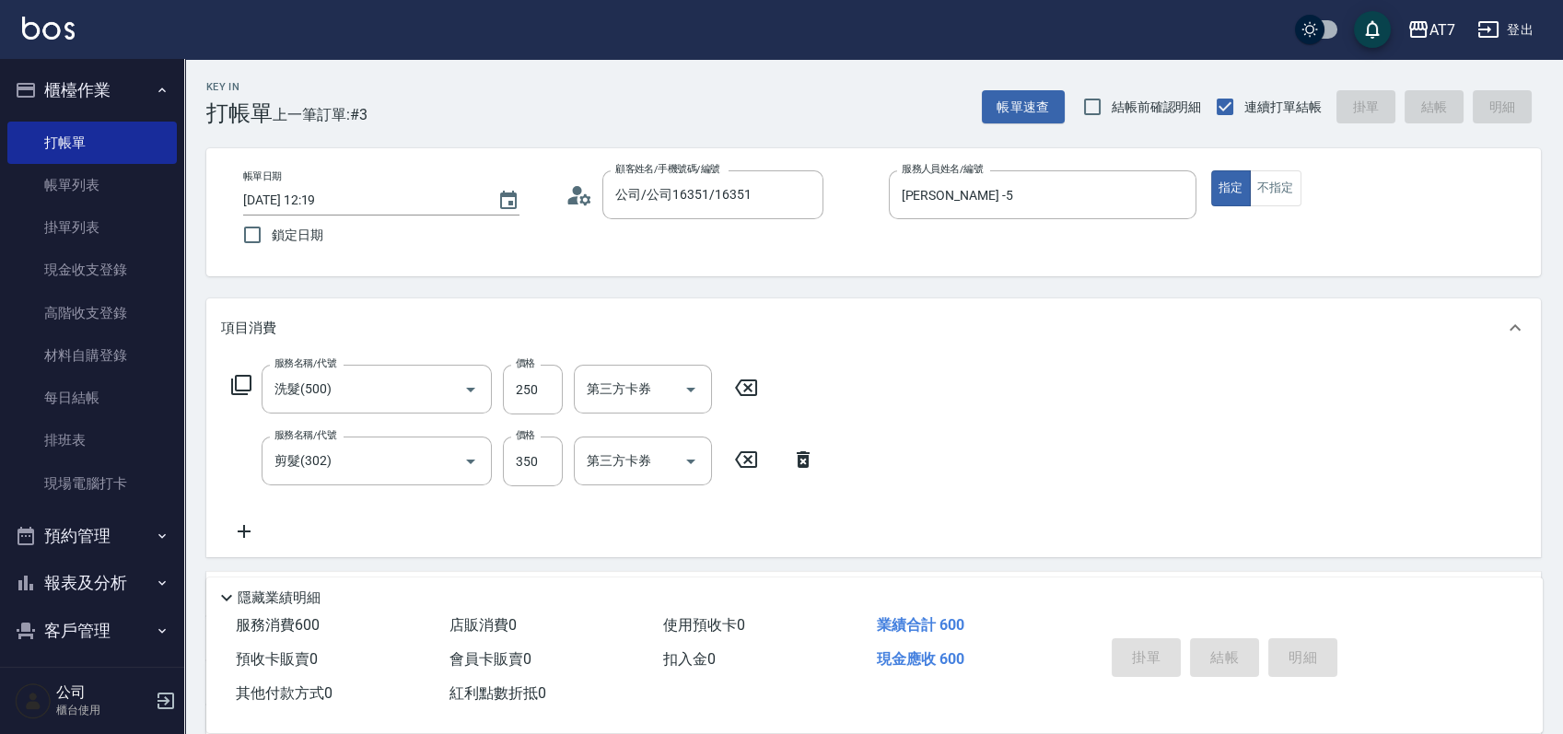
type input "0"
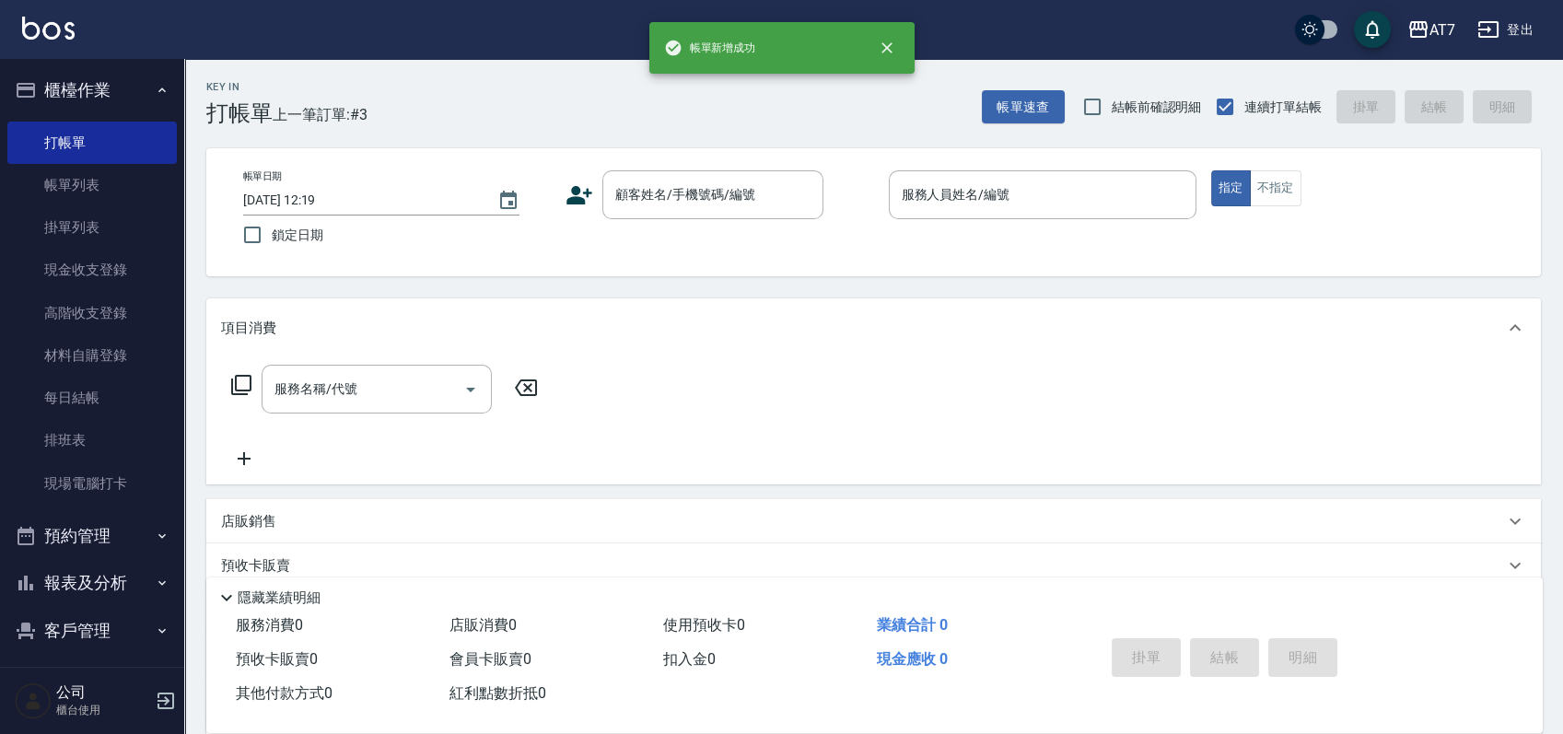
drag, startPoint x: 1222, startPoint y: 638, endPoint x: 1220, endPoint y: 655, distance: 17.6
